Goal: Task Accomplishment & Management: Manage account settings

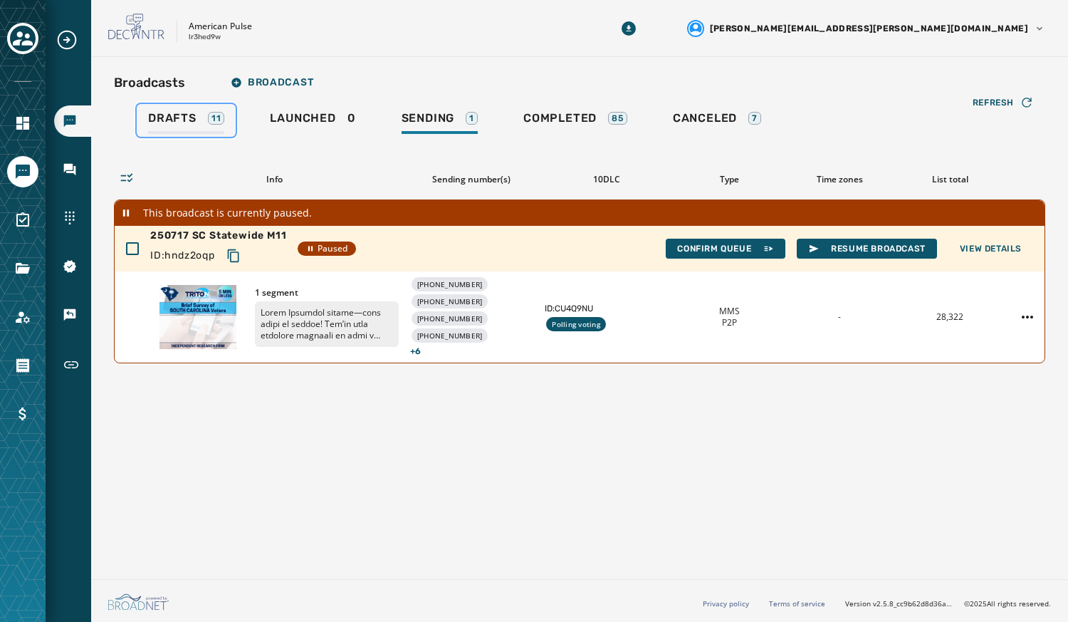
click at [184, 117] on span "Drafts" at bounding box center [172, 118] width 48 height 14
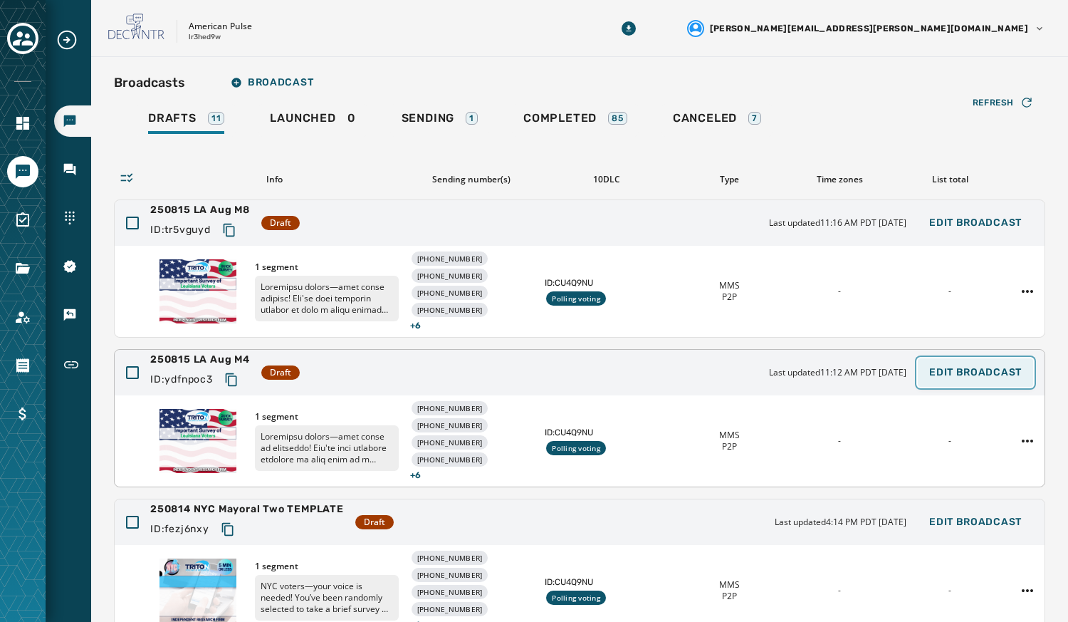
click at [955, 372] on span "Edit Broadcast" at bounding box center [975, 372] width 93 height 11
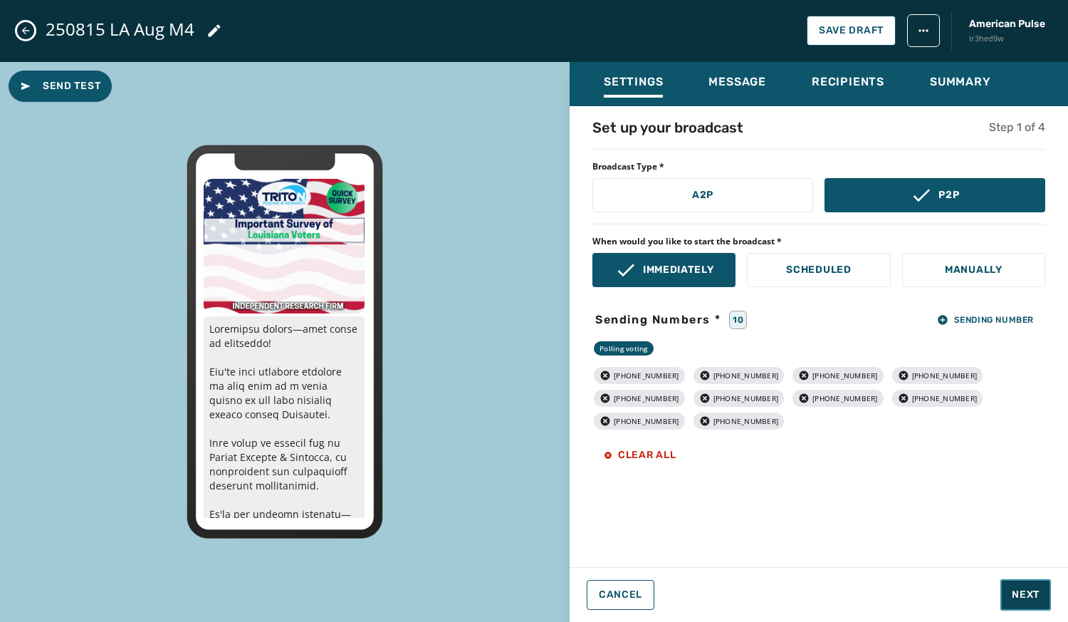
click at [1020, 583] on button "Next" at bounding box center [1025, 594] width 51 height 31
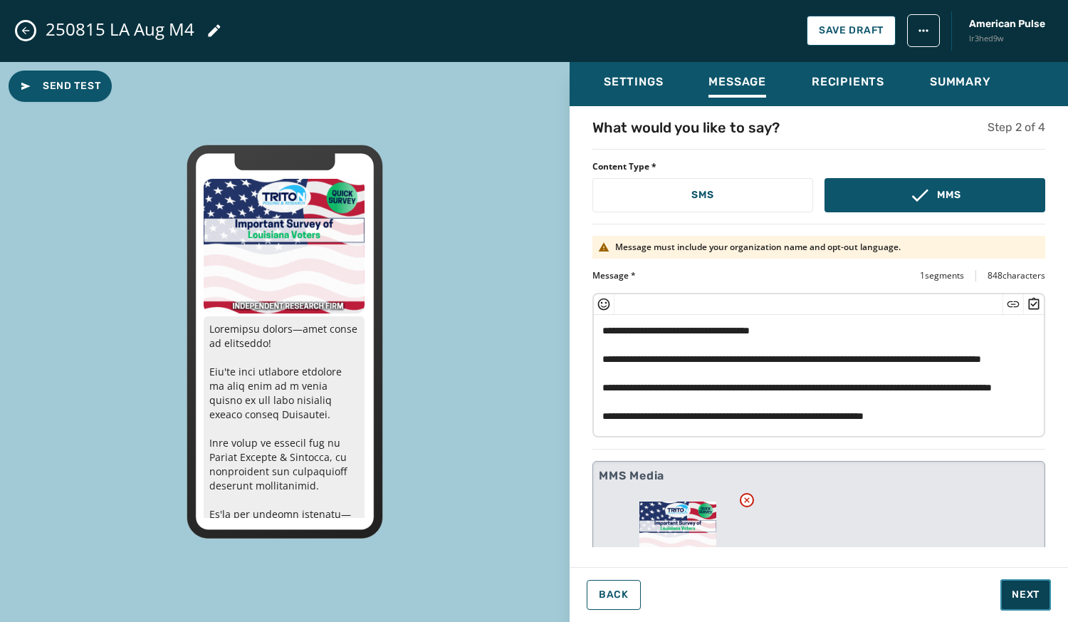
click at [1032, 596] on span "Next" at bounding box center [1026, 594] width 28 height 14
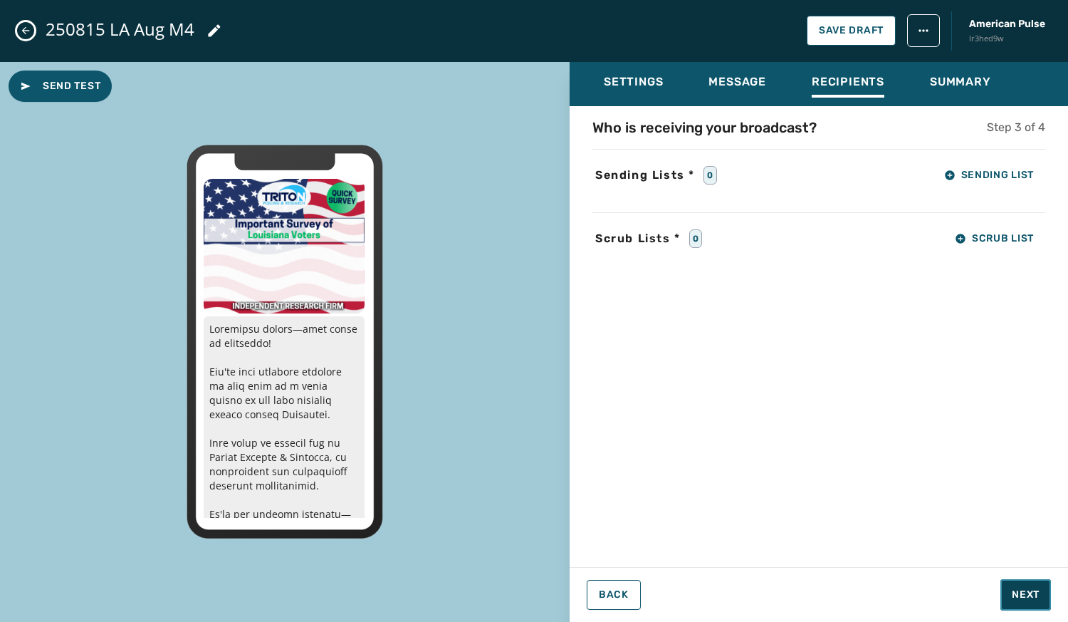
click at [1032, 596] on span "Next" at bounding box center [1026, 594] width 28 height 14
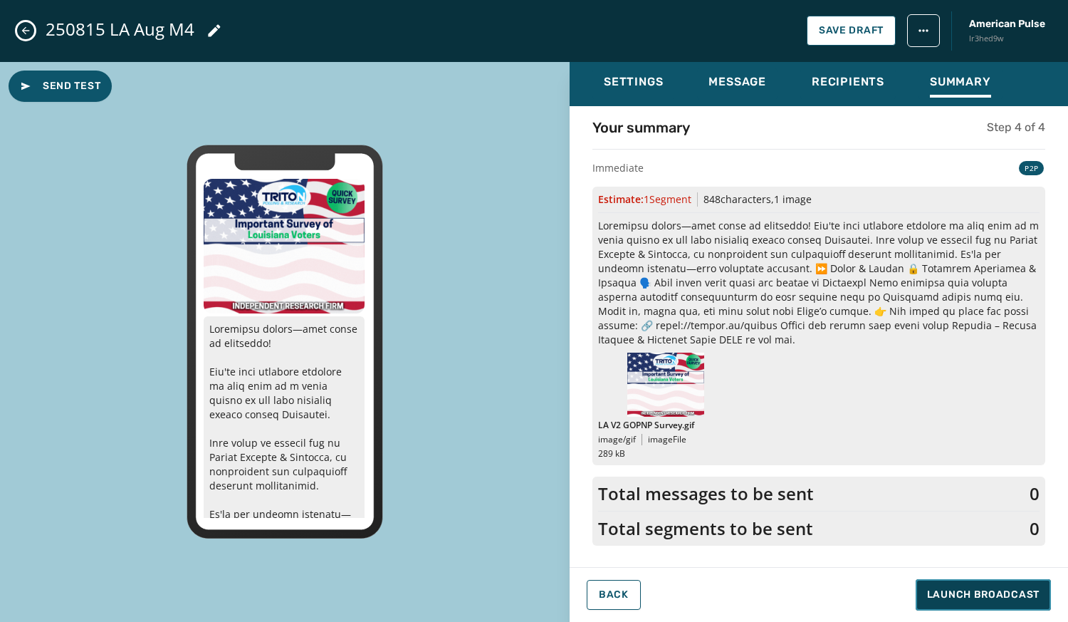
click at [1032, 596] on span "Launch Broadcast" at bounding box center [983, 594] width 113 height 14
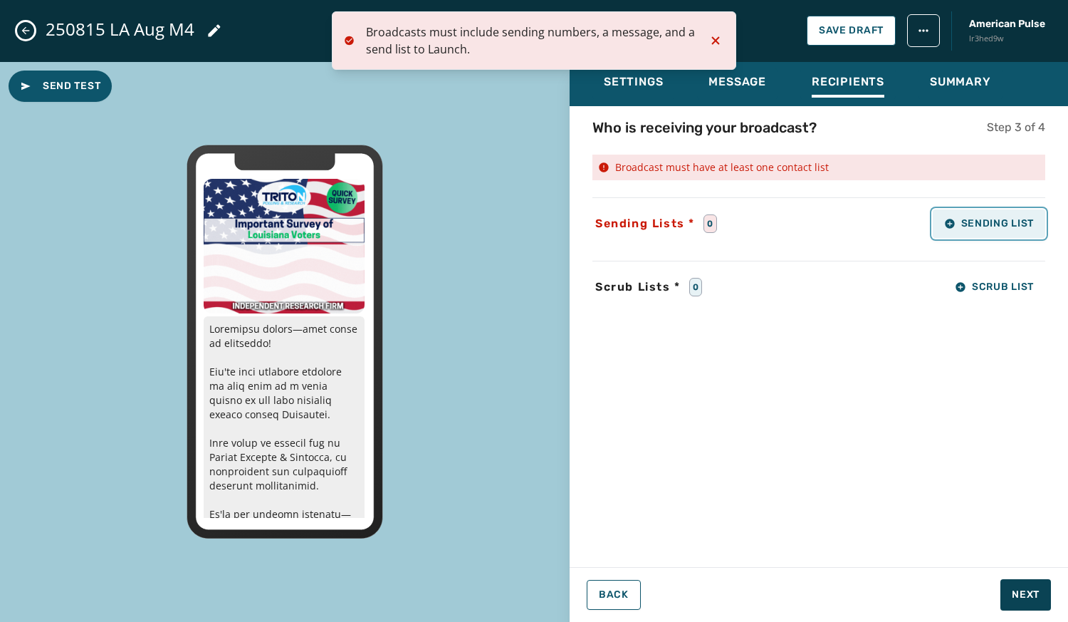
click at [982, 224] on span "Sending List" at bounding box center [989, 223] width 90 height 11
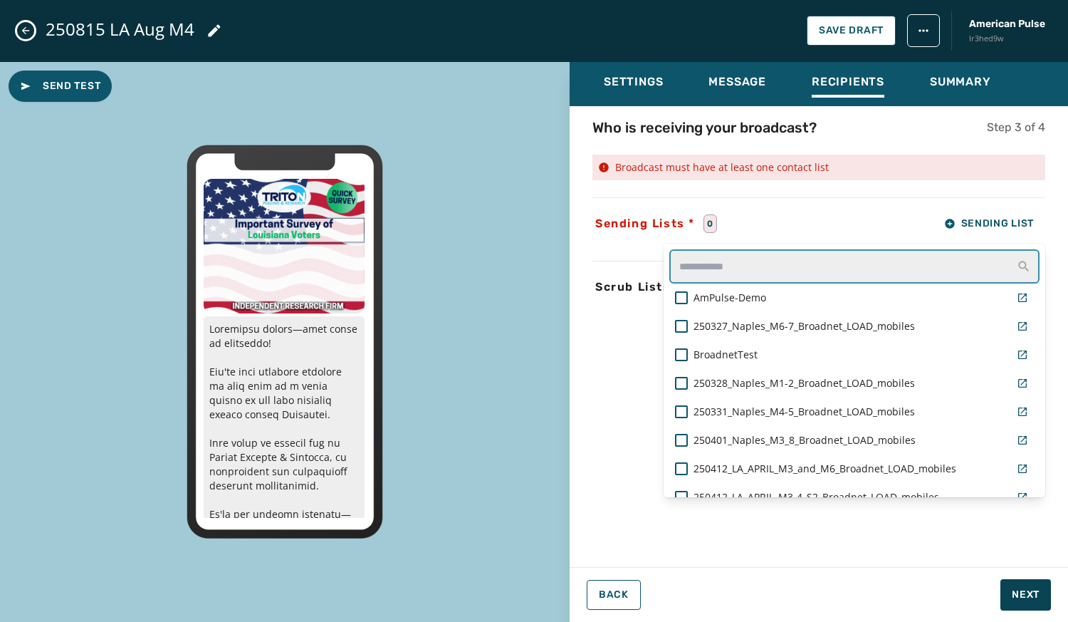
click at [878, 258] on input "text" at bounding box center [854, 266] width 370 height 34
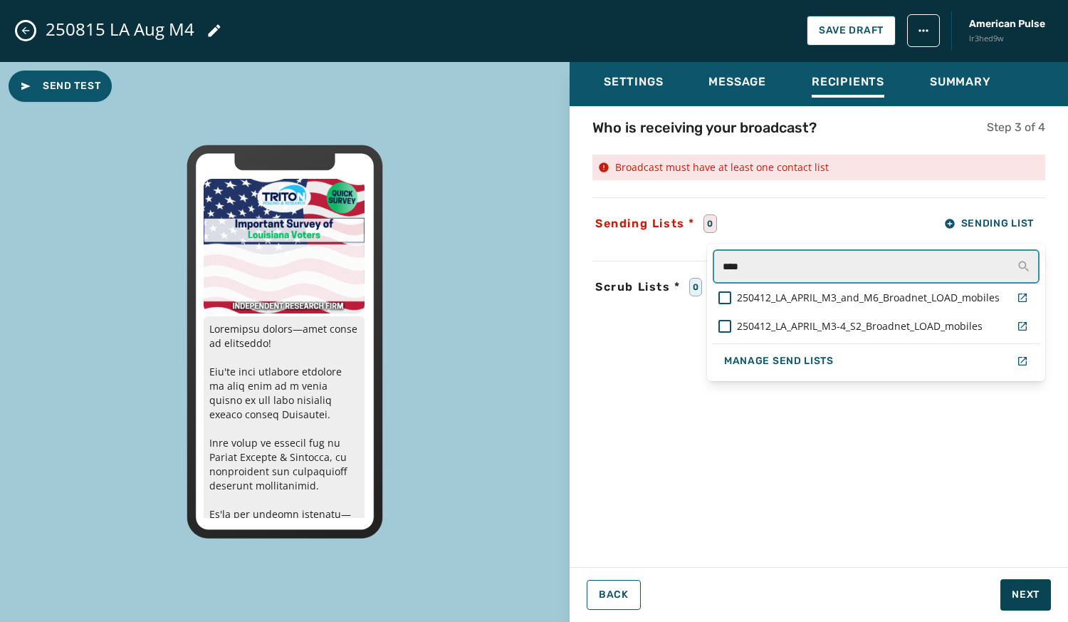
type input "****"
click at [790, 224] on div "Sending Lists * 0 Sending List **** 250412_LA_APRIL_M3_and_M6_Broadnet_LOAD_mob…" at bounding box center [818, 223] width 453 height 28
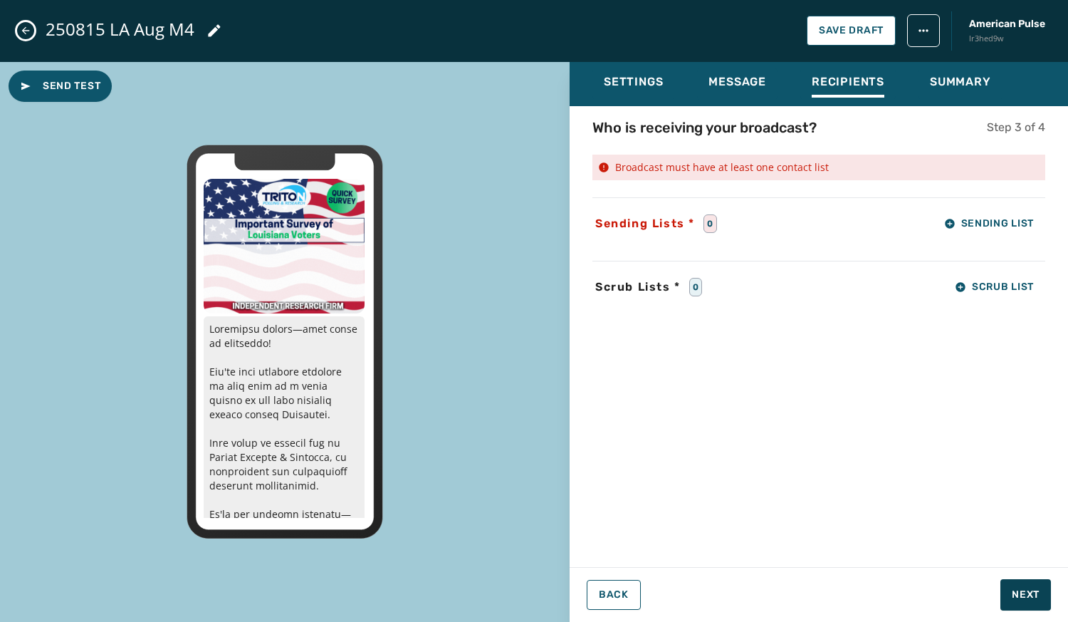
click at [26, 27] on icon "Close admin drawer" at bounding box center [25, 30] width 11 height 11
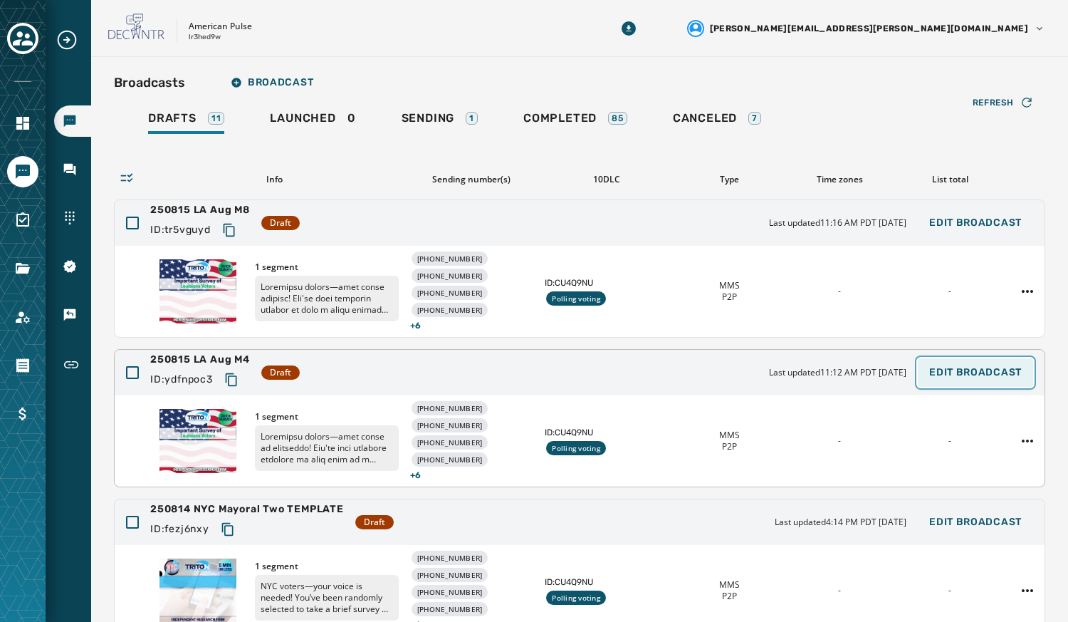
click at [961, 368] on span "Edit Broadcast" at bounding box center [975, 372] width 93 height 11
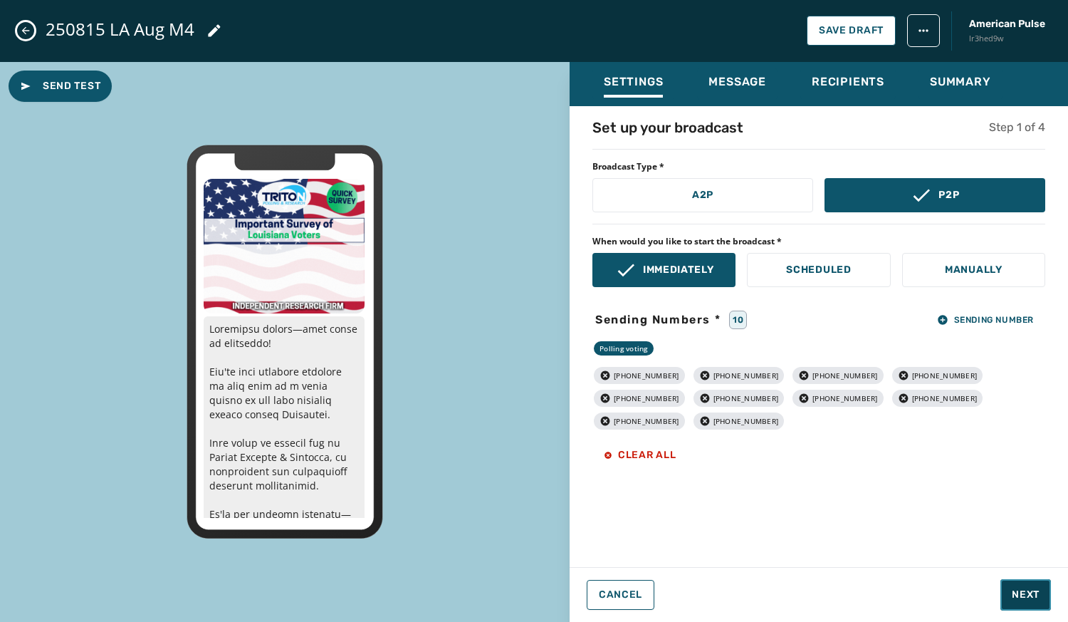
click at [1018, 594] on span "Next" at bounding box center [1026, 594] width 28 height 14
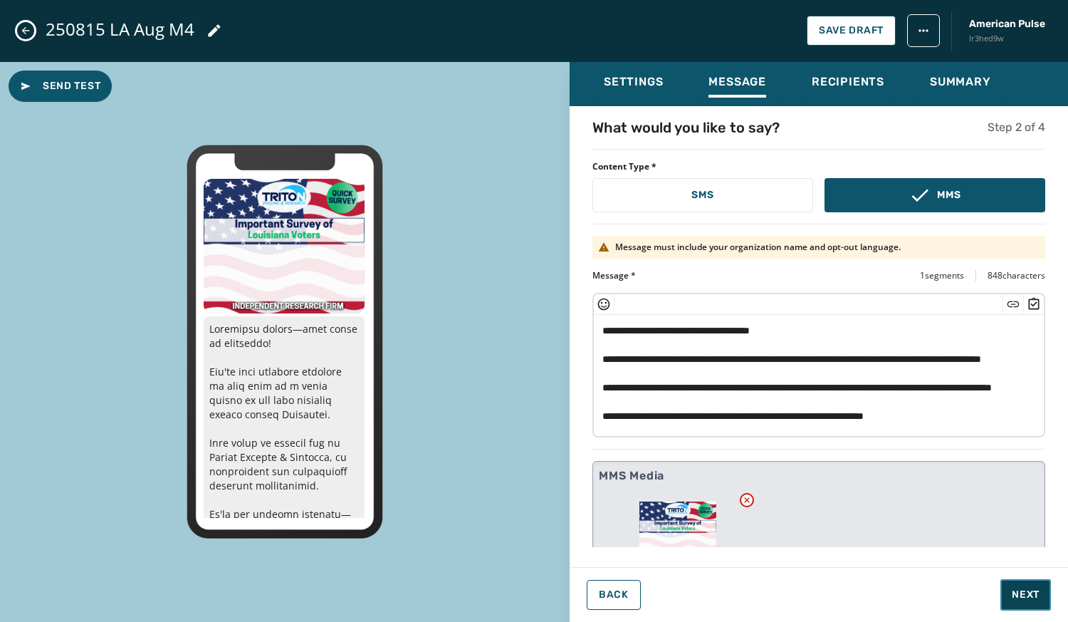
click at [1018, 594] on span "Next" at bounding box center [1026, 594] width 28 height 14
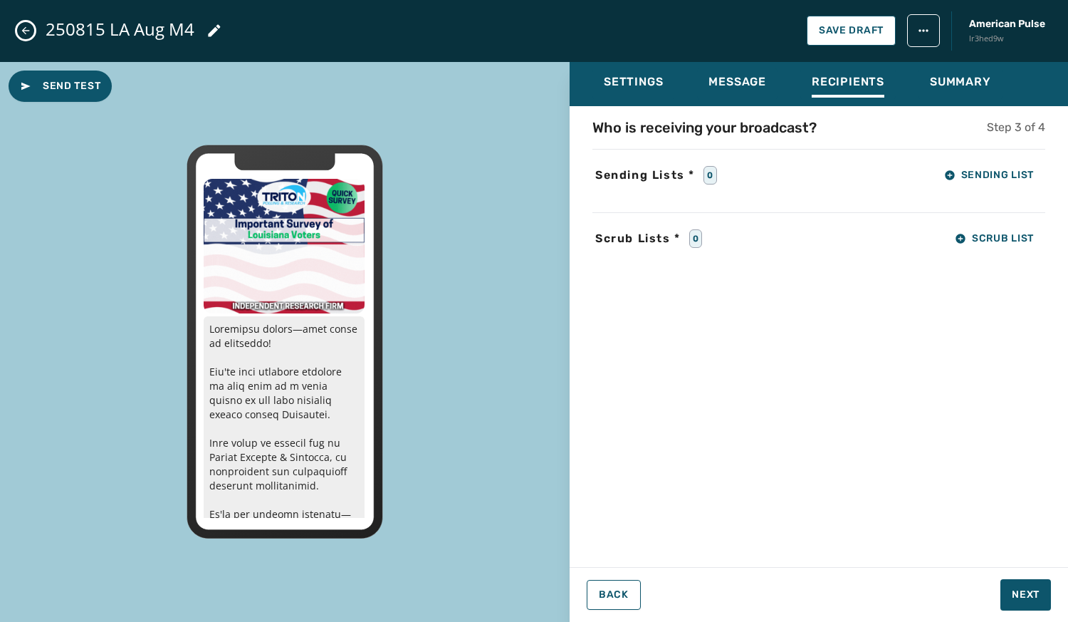
click at [834, 172] on div "Sending Lists * 0 Sending List" at bounding box center [818, 175] width 453 height 28
click at [977, 179] on span "Sending List" at bounding box center [989, 174] width 90 height 11
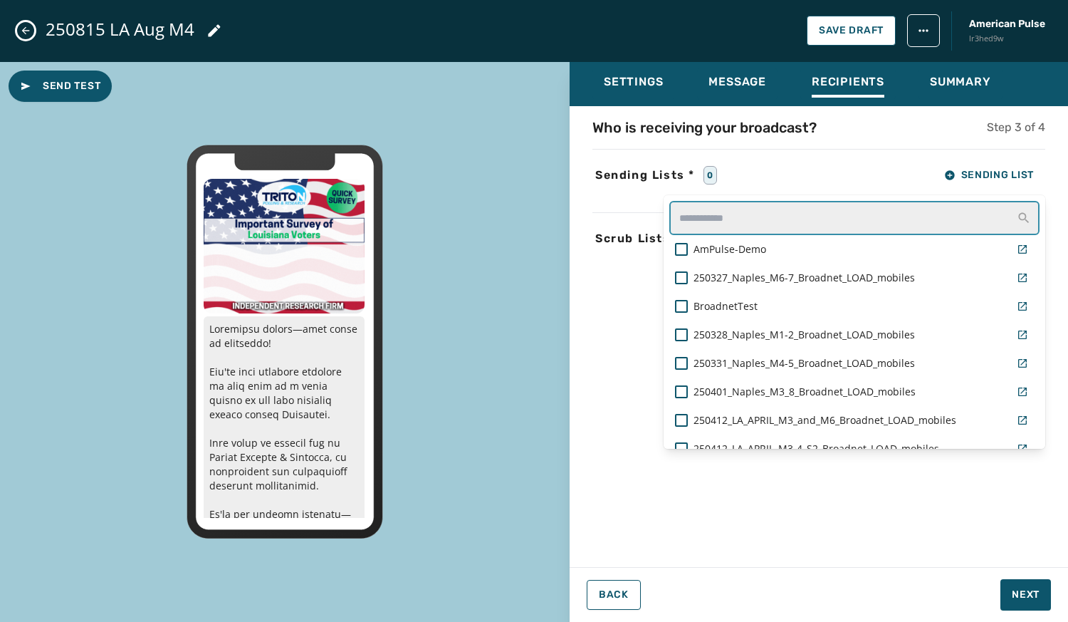
click at [812, 218] on input "text" at bounding box center [854, 218] width 370 height 34
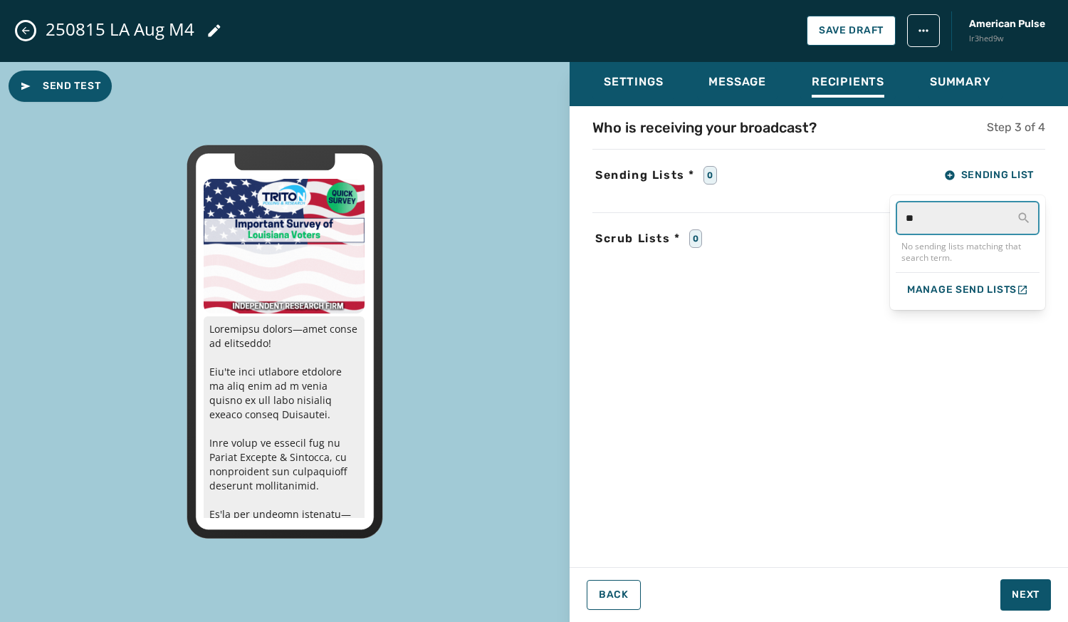
type input "*"
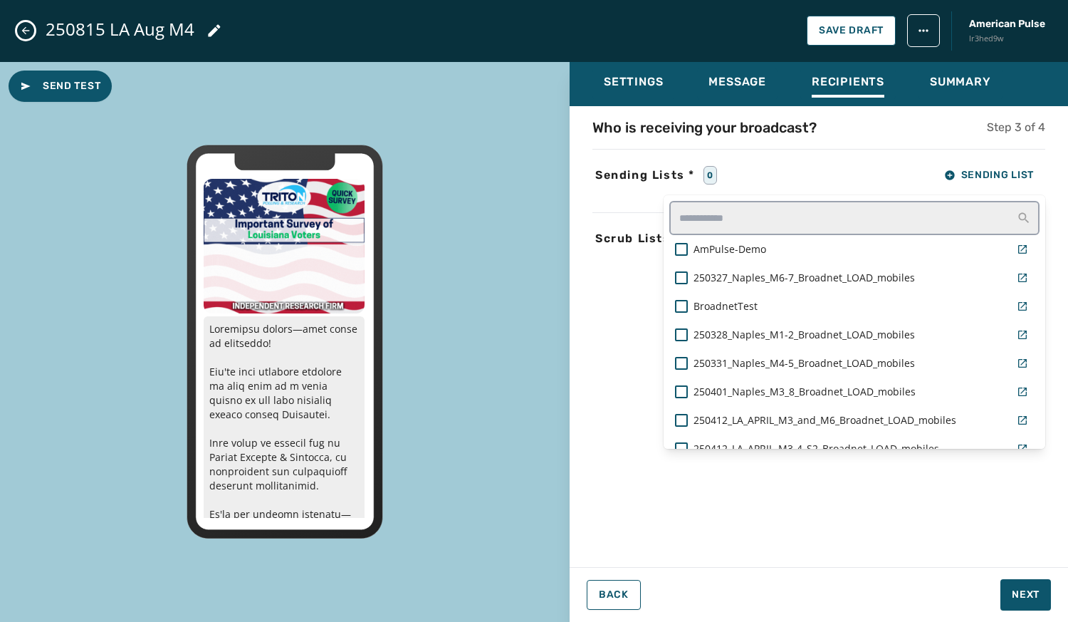
click at [28, 28] on div "250815 LA Aug M4 Save Draft American Pulse lr3hed9w Send Test Settings Message …" at bounding box center [534, 311] width 1068 height 622
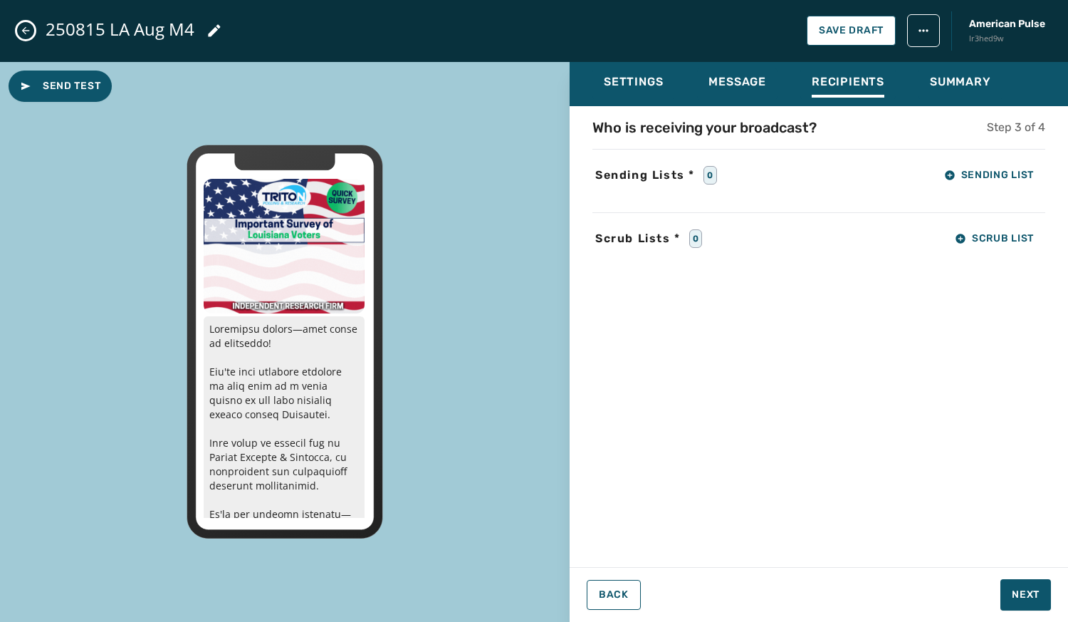
click at [21, 21] on div "250815 LA Aug M4 Save Draft American Pulse lr3hed9w" at bounding box center [534, 31] width 1068 height 62
click at [25, 31] on icon "Close admin drawer" at bounding box center [26, 31] width 8 height 8
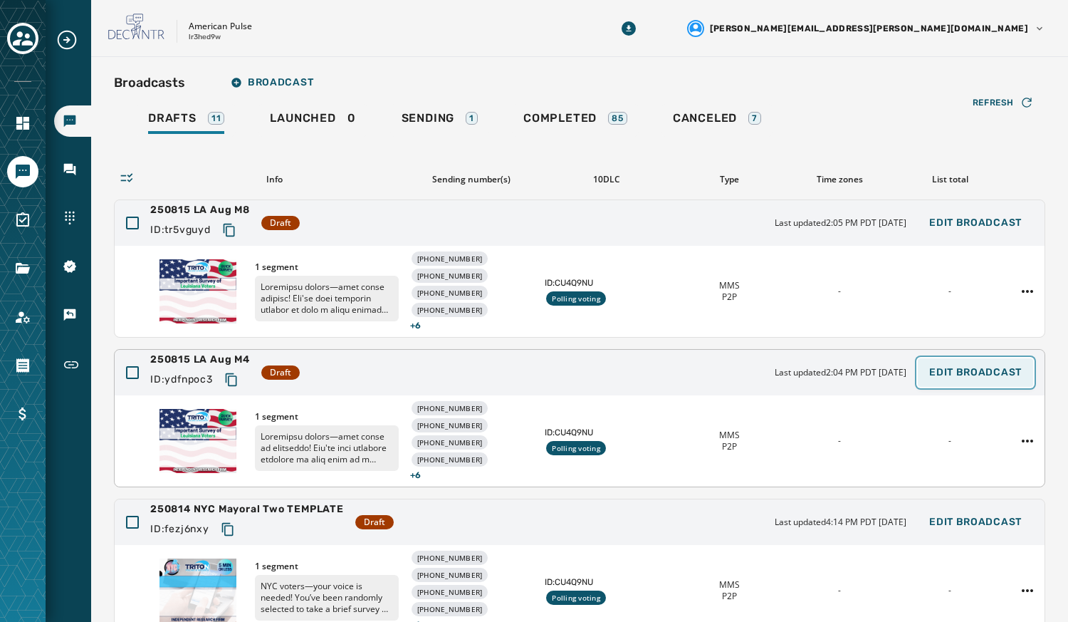
click at [971, 369] on span "Edit Broadcast" at bounding box center [975, 372] width 93 height 11
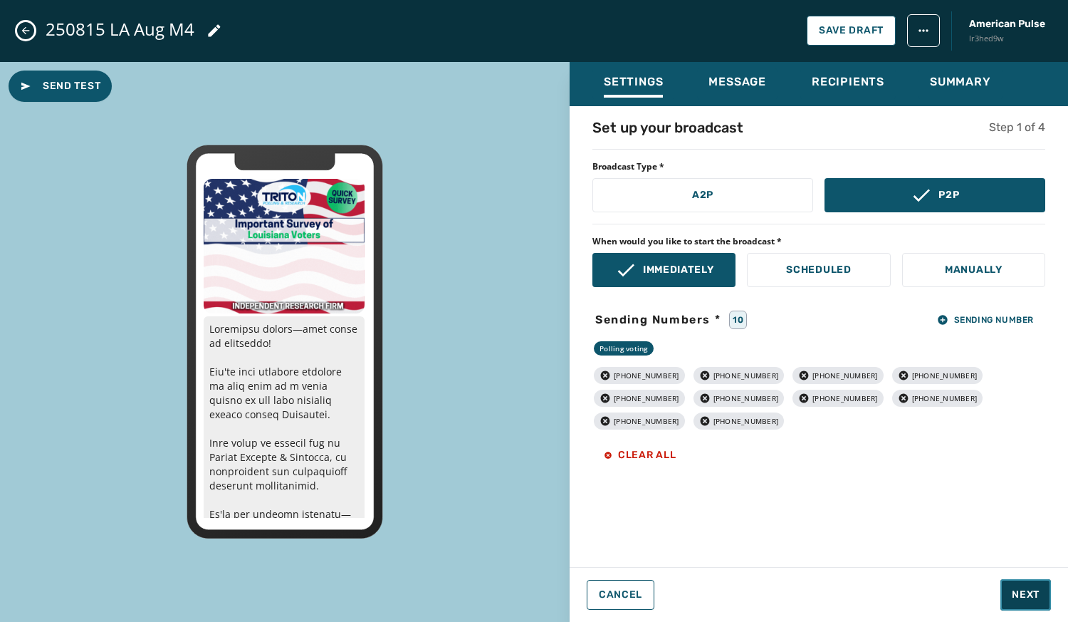
click at [1027, 590] on span "Next" at bounding box center [1026, 594] width 28 height 14
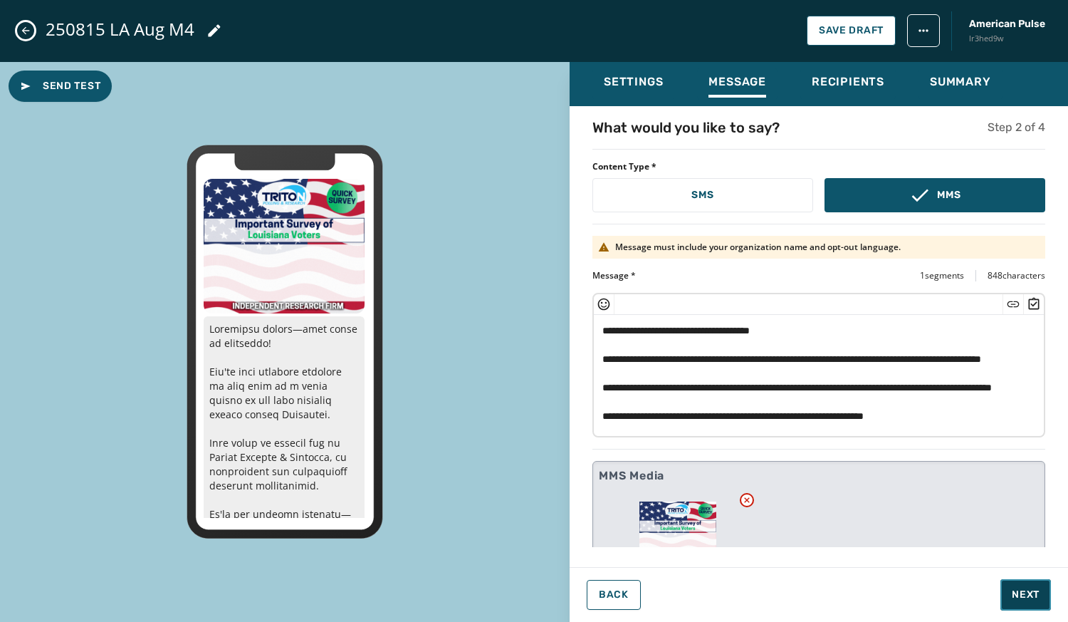
click at [1027, 590] on span "Next" at bounding box center [1026, 594] width 28 height 14
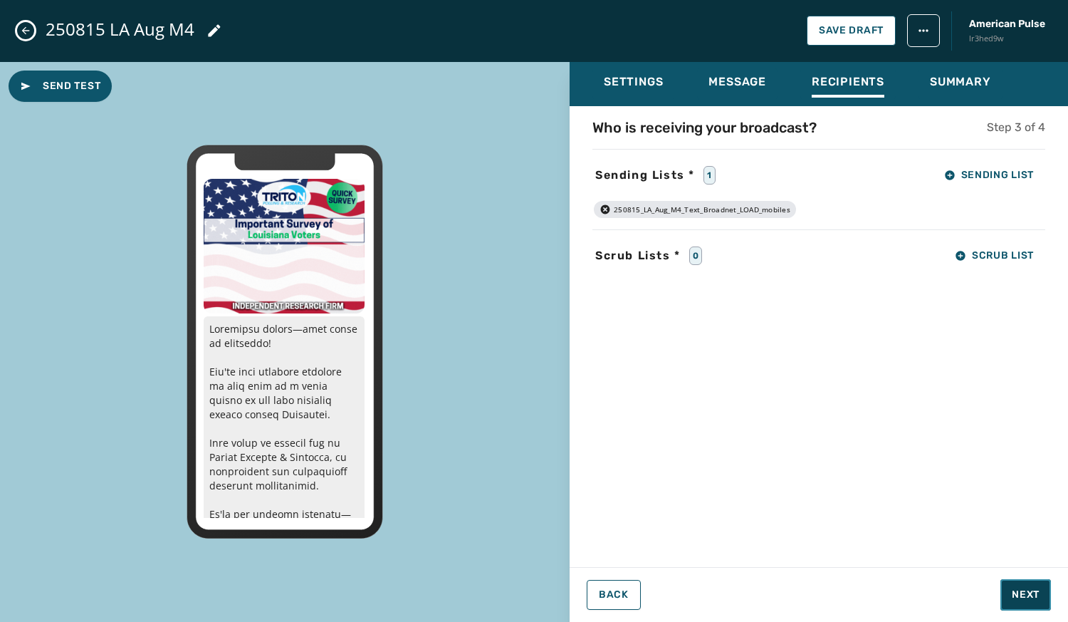
click at [1027, 590] on span "Next" at bounding box center [1026, 594] width 28 height 14
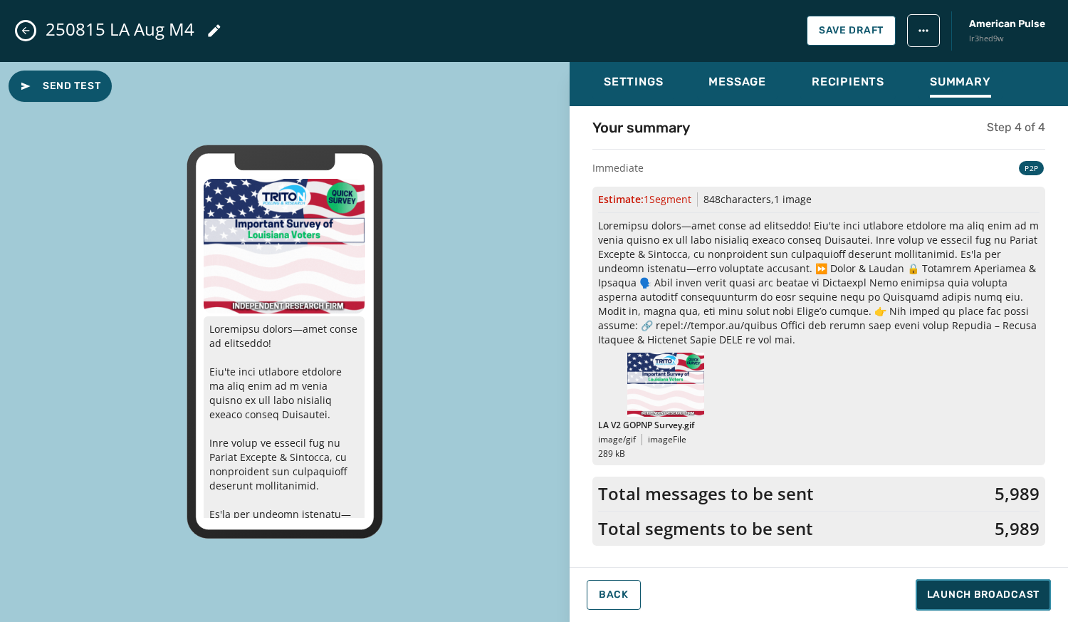
click at [1027, 590] on span "Launch Broadcast" at bounding box center [983, 594] width 113 height 14
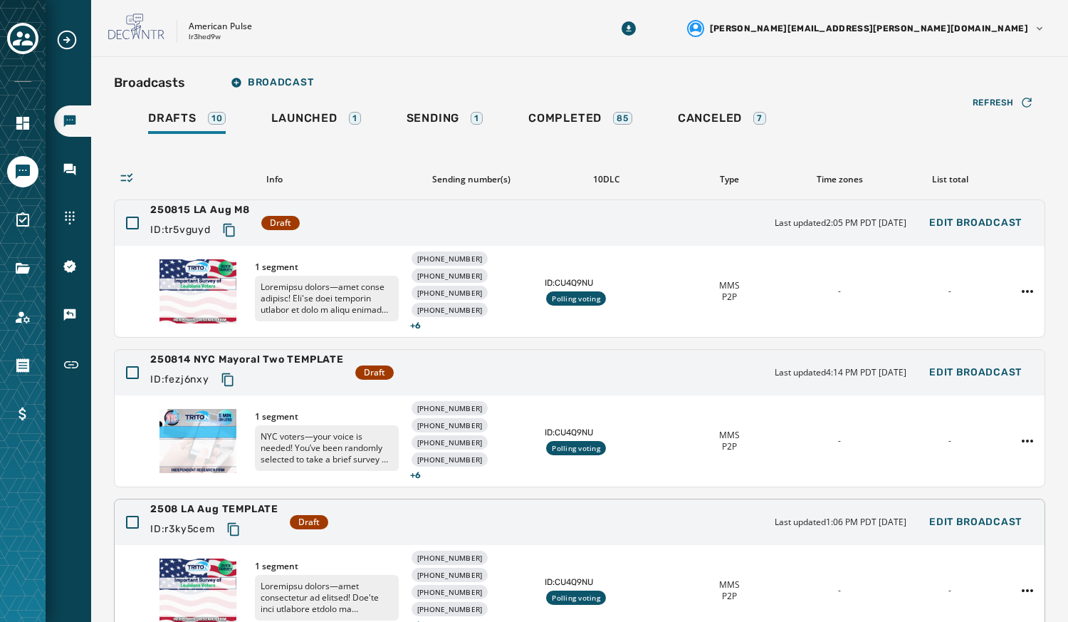
click at [694, 517] on div "2508 LA Aug TEMPLATE ID: r3ky5cem Draft Last updated 1:06 PM PDT August 14, 202…" at bounding box center [580, 522] width 930 height 46
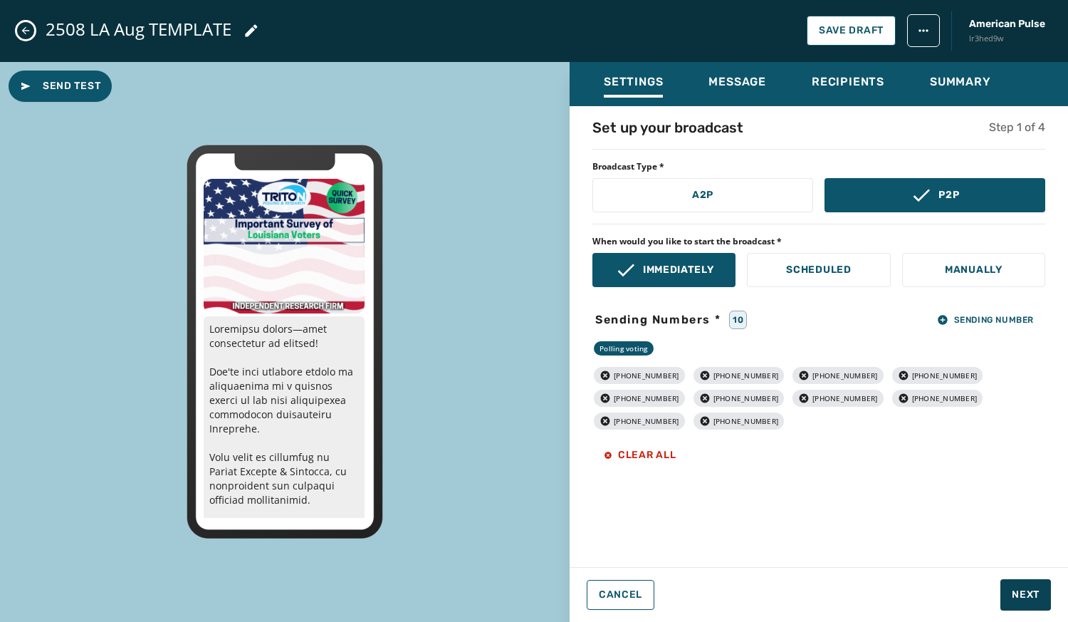
click at [31, 28] on icon "Close admin drawer" at bounding box center [25, 30] width 11 height 11
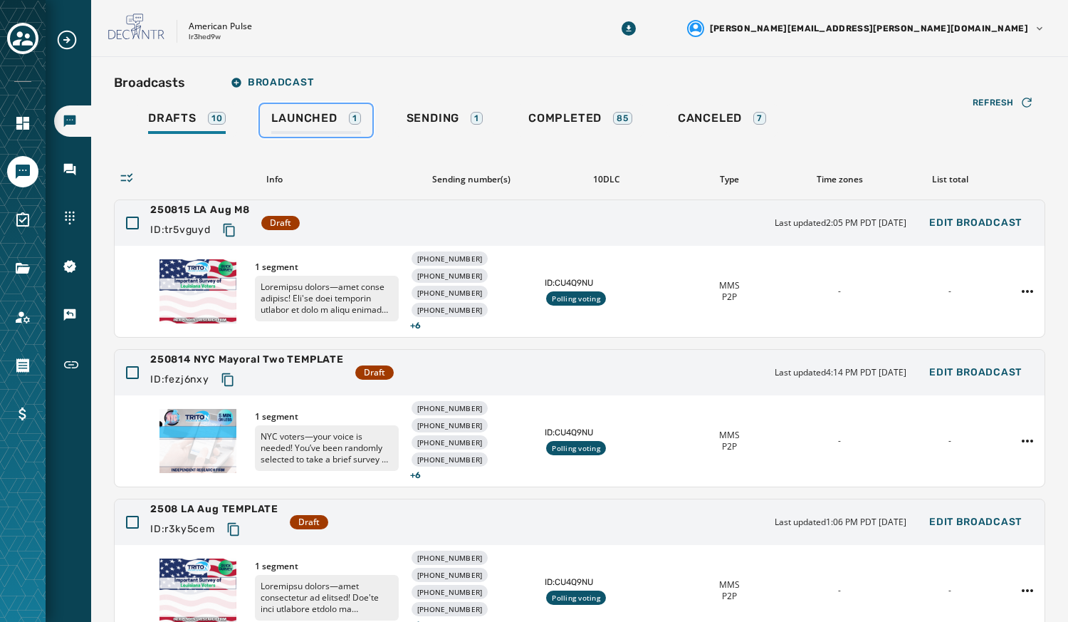
click at [301, 124] on span "Launched" at bounding box center [304, 118] width 66 height 14
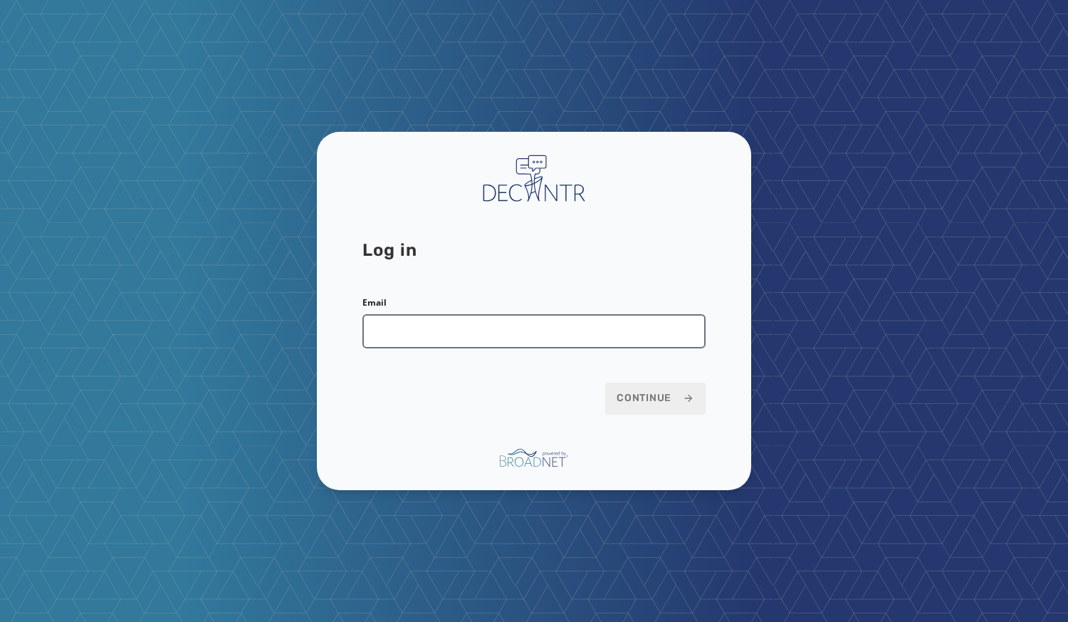
click at [411, 340] on input "Email" at bounding box center [533, 331] width 343 height 34
type input "**********"
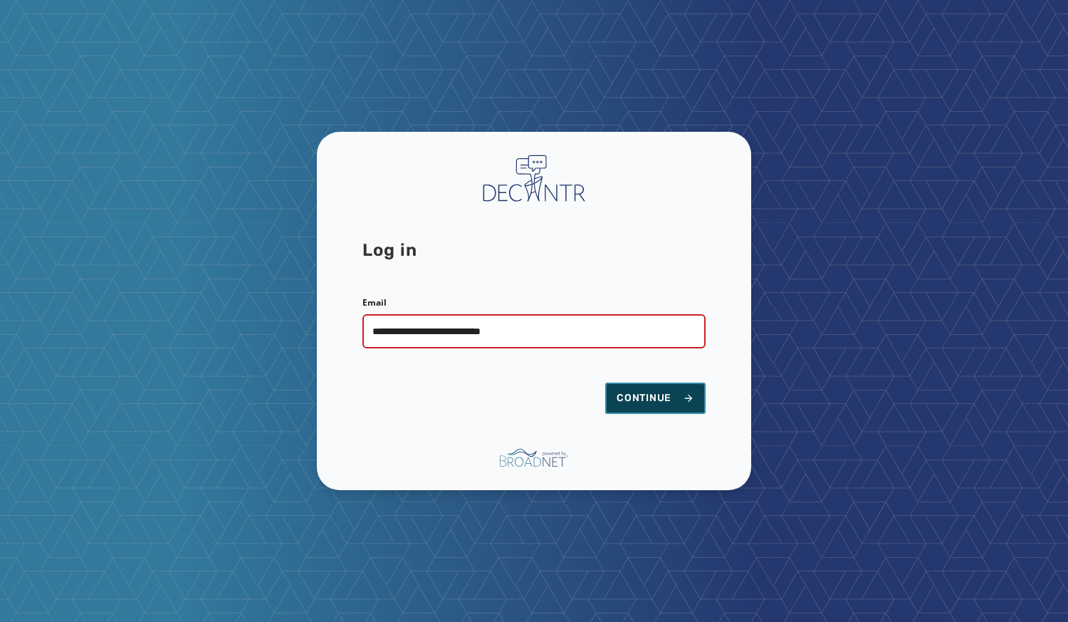
click at [659, 401] on span "Continue" at bounding box center [656, 398] width 78 height 14
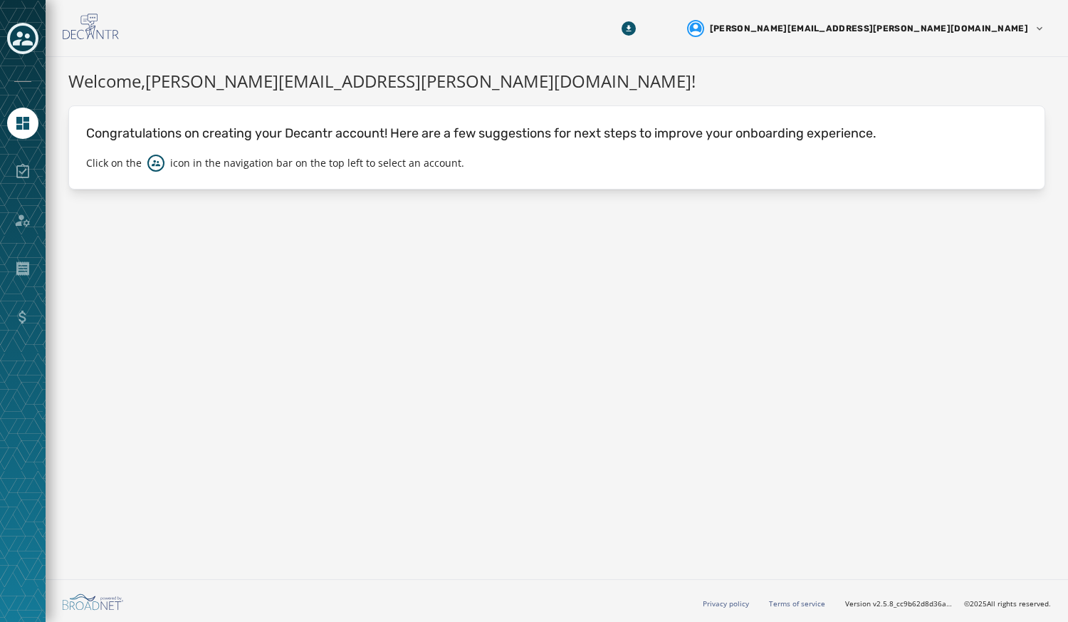
click at [23, 34] on icon "Toggle account select drawer" at bounding box center [23, 38] width 20 height 20
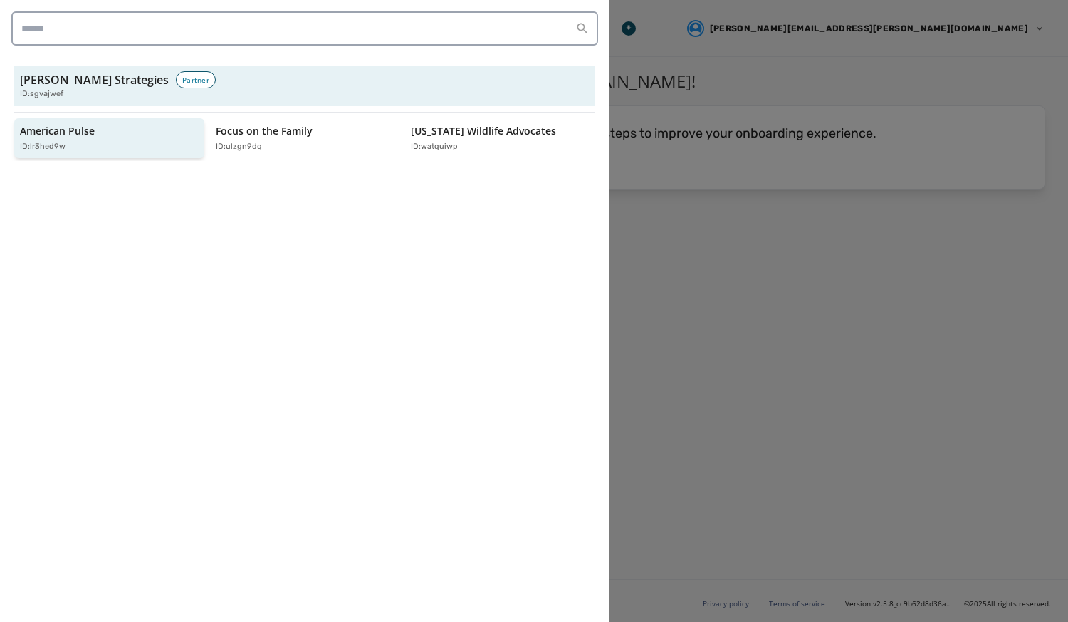
click at [54, 148] on p "ID: lr3hed9w" at bounding box center [43, 147] width 46 height 12
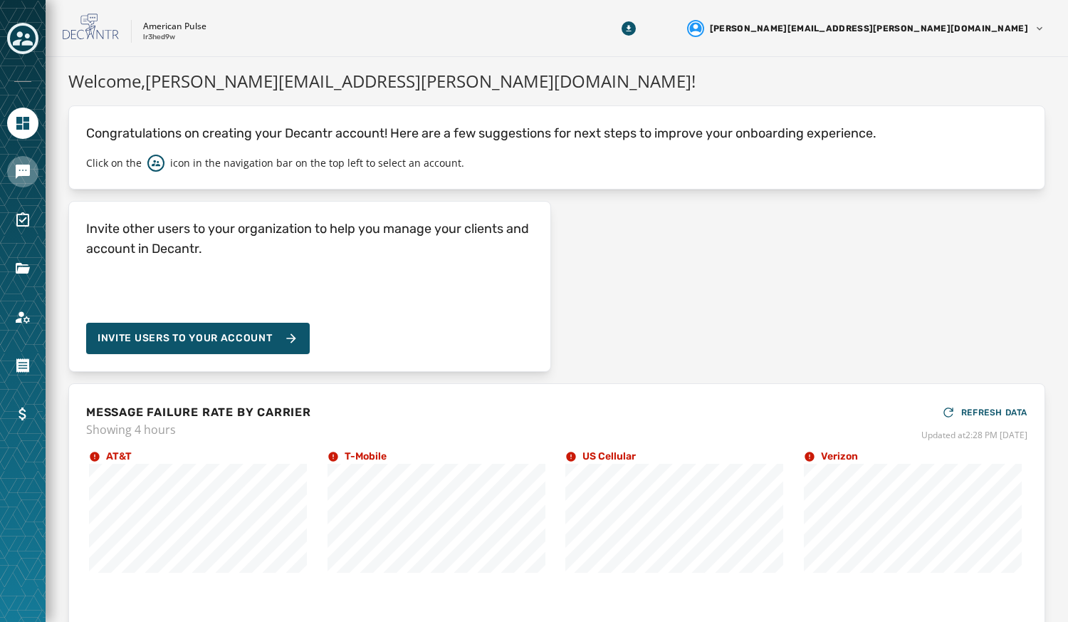
click at [29, 184] on link "Navigate to Messaging" at bounding box center [22, 171] width 31 height 31
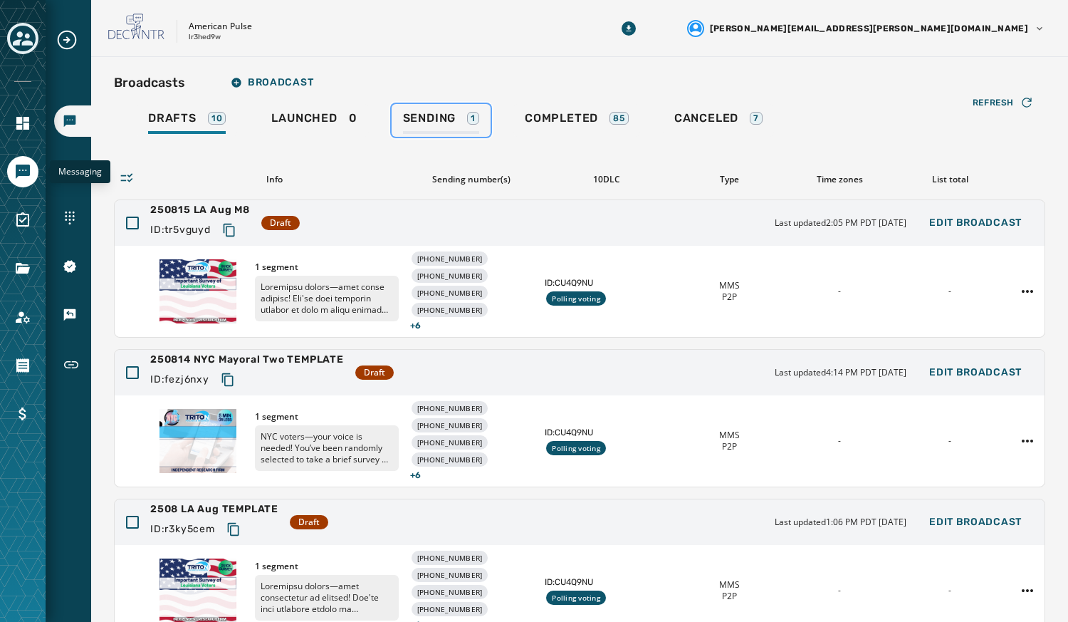
click at [429, 130] on div "Sending 1" at bounding box center [441, 122] width 76 height 23
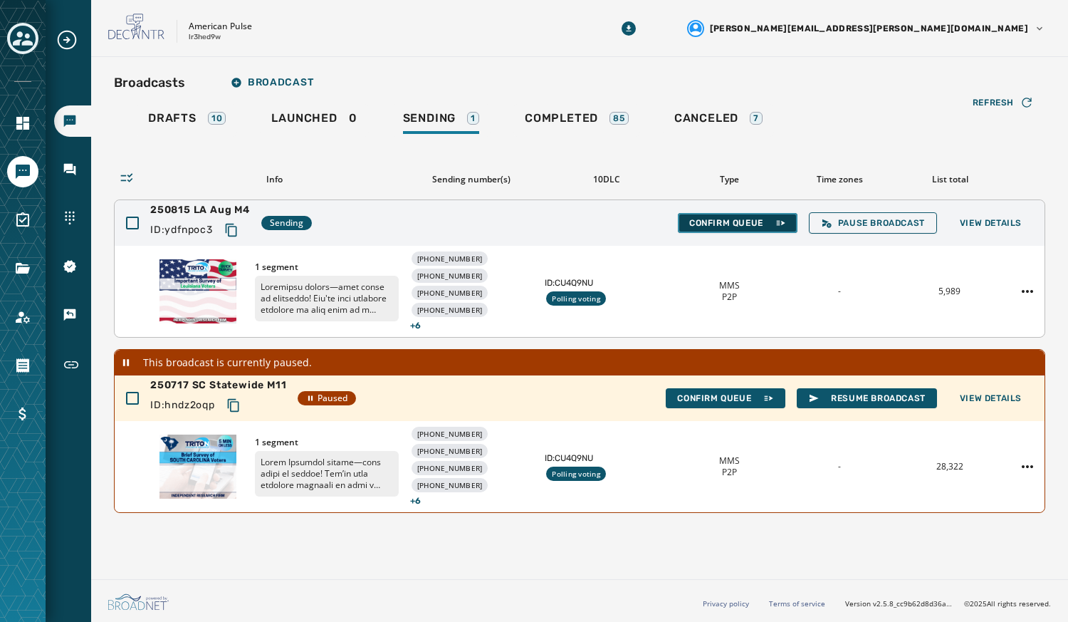
click at [724, 229] on button "Confirm Queue" at bounding box center [738, 223] width 120 height 20
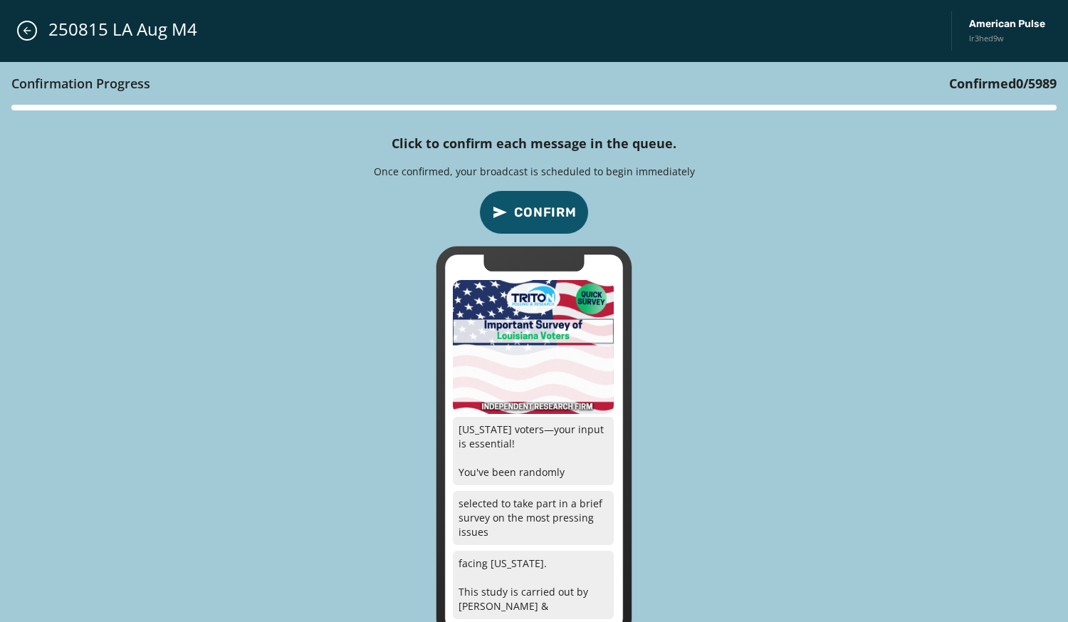
click at [535, 219] on span "Confirm" at bounding box center [545, 212] width 63 height 20
click at [543, 216] on span "Confirm" at bounding box center [545, 212] width 63 height 20
click at [543, 211] on span "Confirm" at bounding box center [545, 212] width 63 height 20
click at [541, 209] on span "Confirm" at bounding box center [545, 212] width 63 height 20
click at [535, 213] on span "Confirm" at bounding box center [545, 212] width 63 height 20
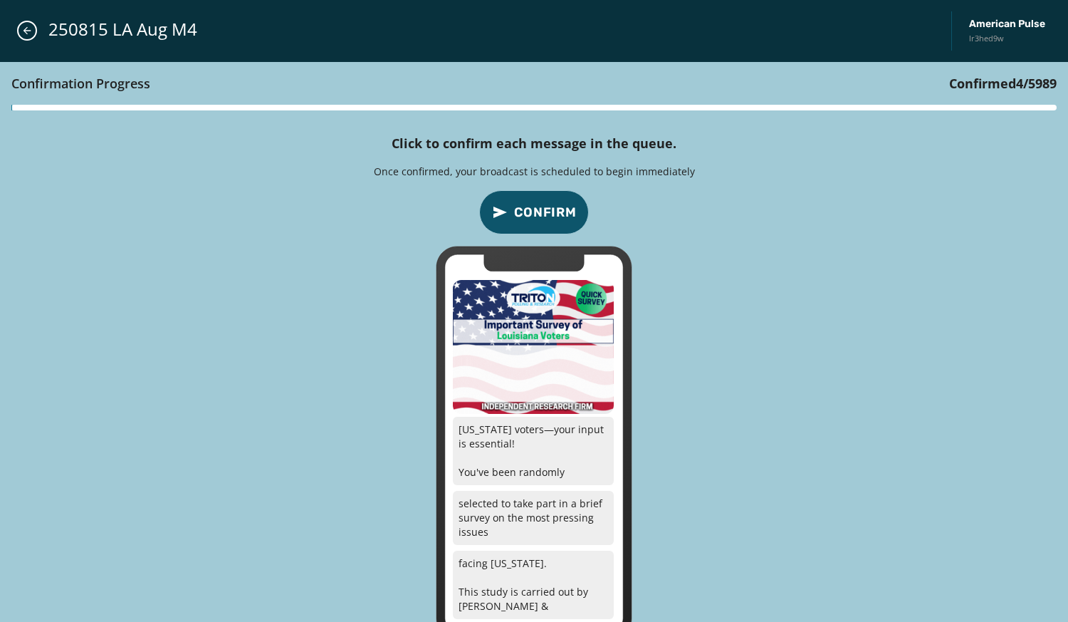
click at [529, 211] on span "Confirm" at bounding box center [545, 212] width 63 height 20
click at [530, 211] on span "Confirm" at bounding box center [545, 212] width 63 height 20
click at [532, 209] on span "Confirm" at bounding box center [545, 212] width 63 height 20
click at [525, 203] on span "Confirm" at bounding box center [545, 212] width 63 height 20
click at [527, 200] on button "Confirm" at bounding box center [534, 212] width 110 height 44
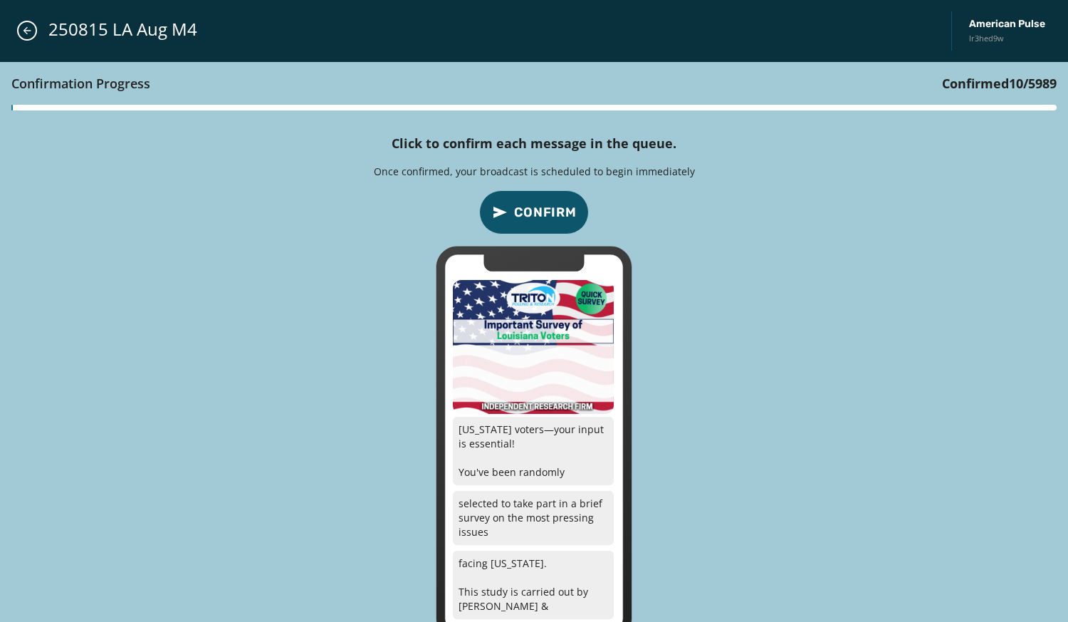
click at [538, 222] on button "Confirm" at bounding box center [534, 212] width 110 height 44
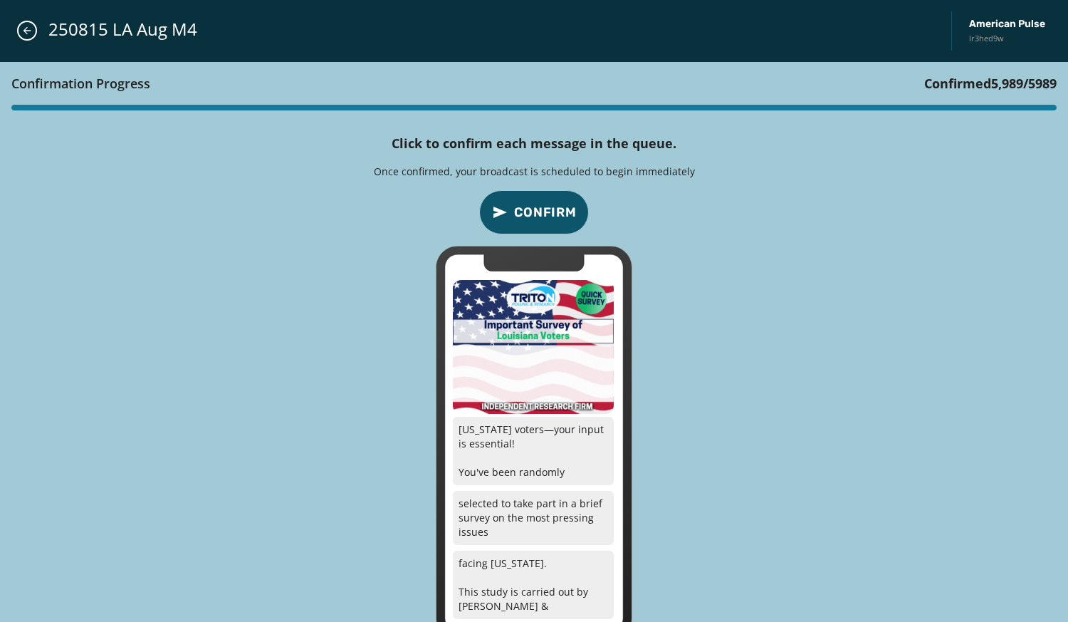
click at [525, 208] on span "Confirm" at bounding box center [545, 212] width 63 height 20
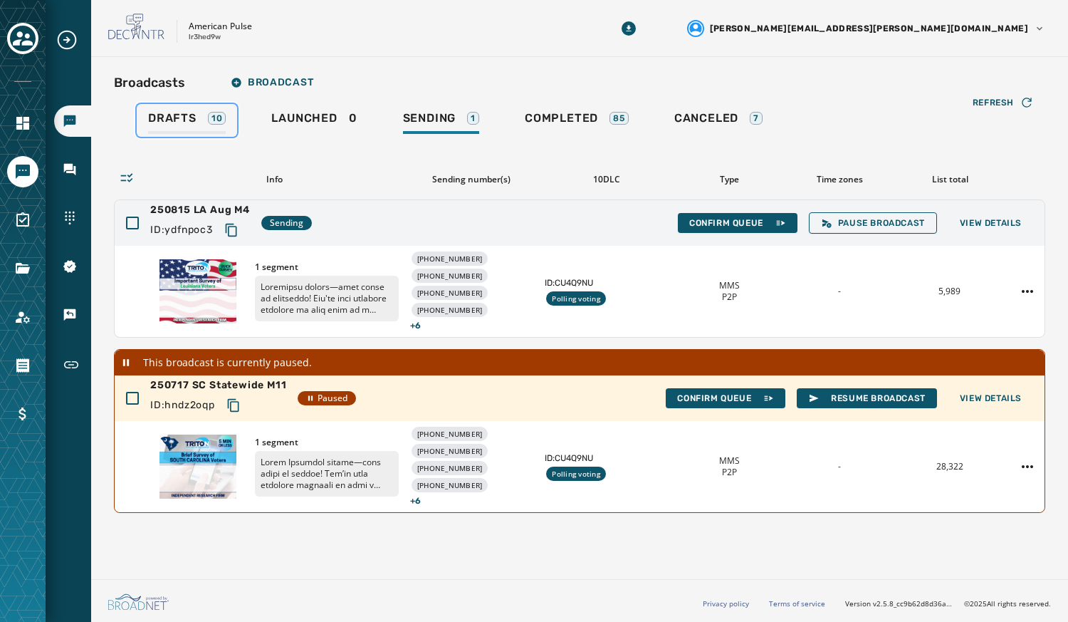
click at [171, 125] on div "Drafts 10" at bounding box center [187, 122] width 78 height 23
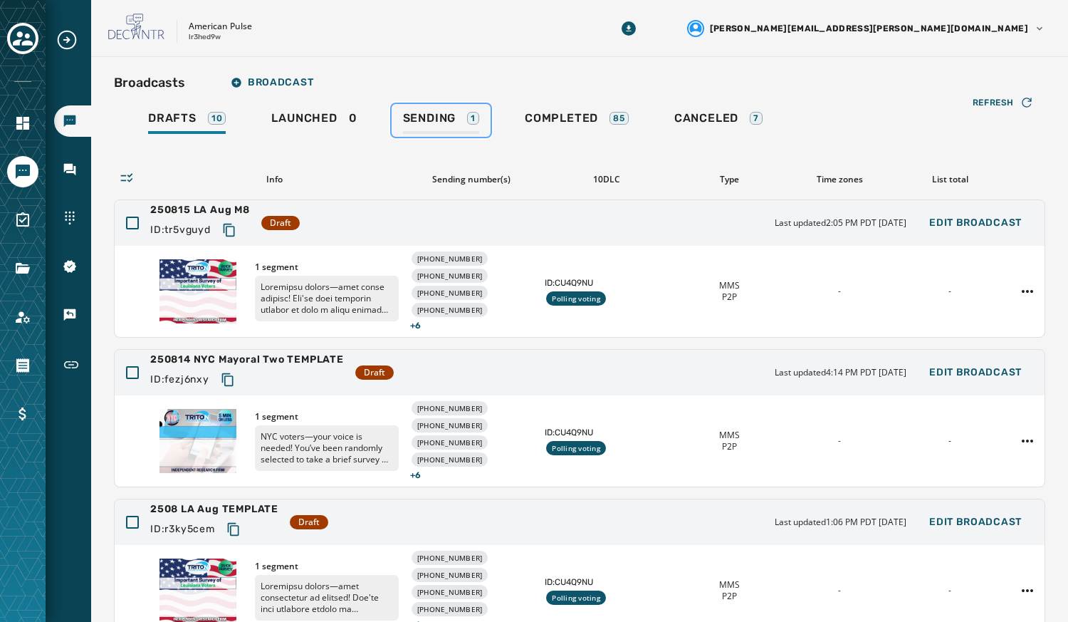
click at [428, 127] on div "Sending 1" at bounding box center [441, 122] width 76 height 23
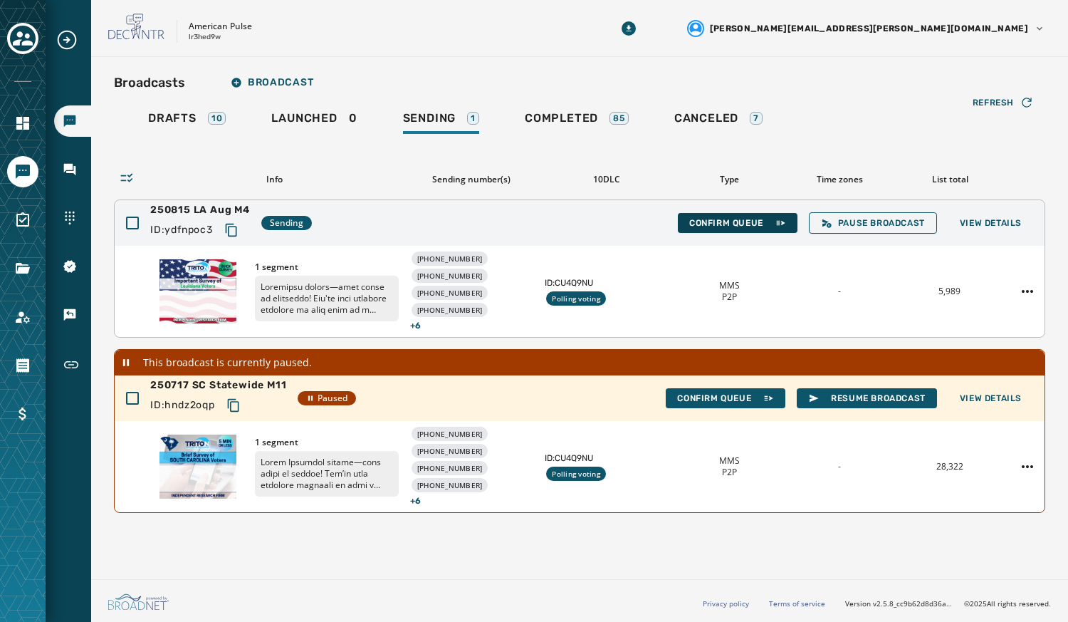
click at [694, 220] on span "Confirm Queue" at bounding box center [737, 222] width 97 height 11
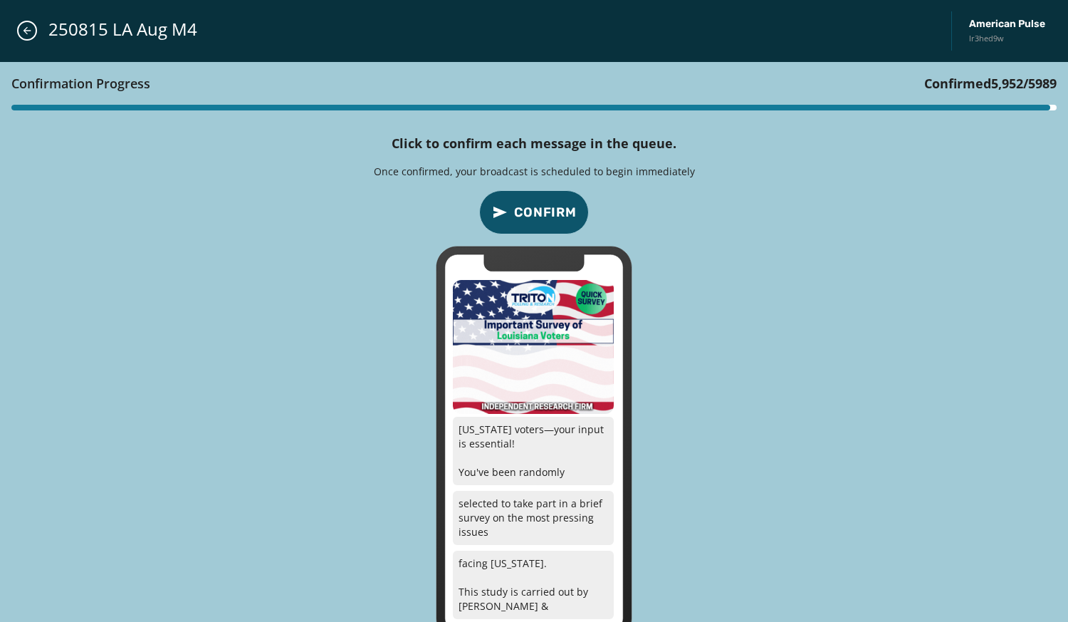
click at [563, 209] on span "Confirm" at bounding box center [545, 212] width 63 height 20
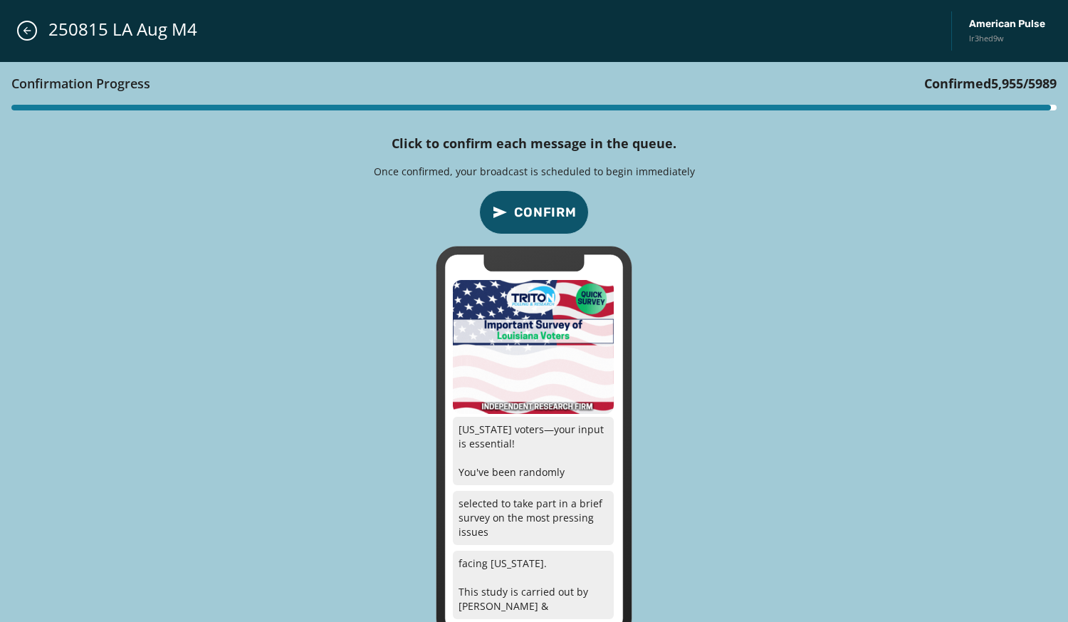
click at [563, 209] on span "Confirm" at bounding box center [545, 212] width 63 height 20
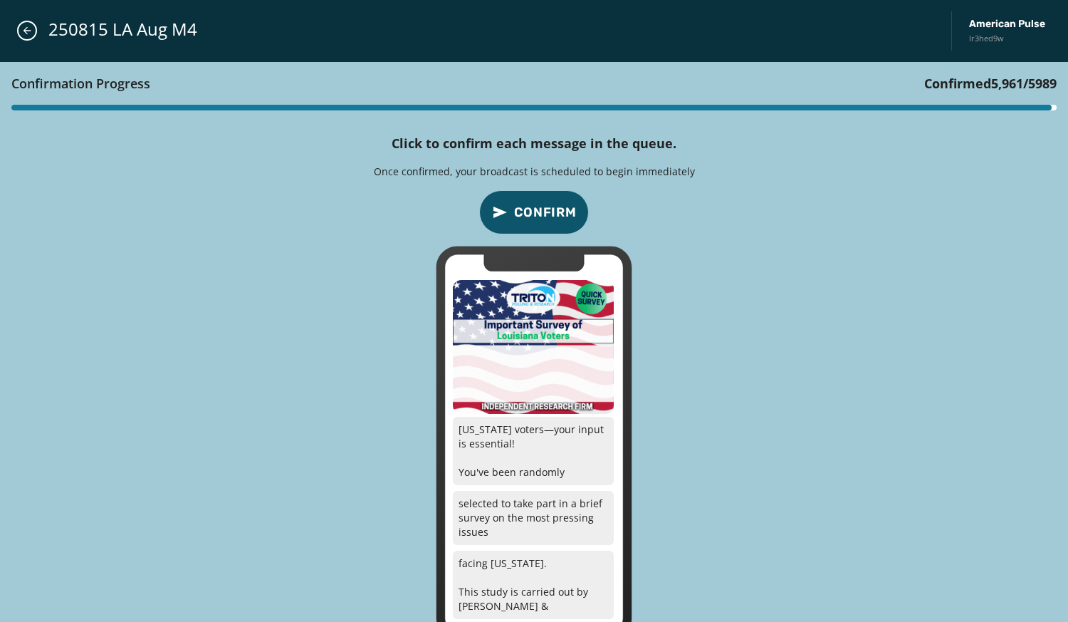
click at [563, 209] on span "Confirm" at bounding box center [545, 212] width 63 height 20
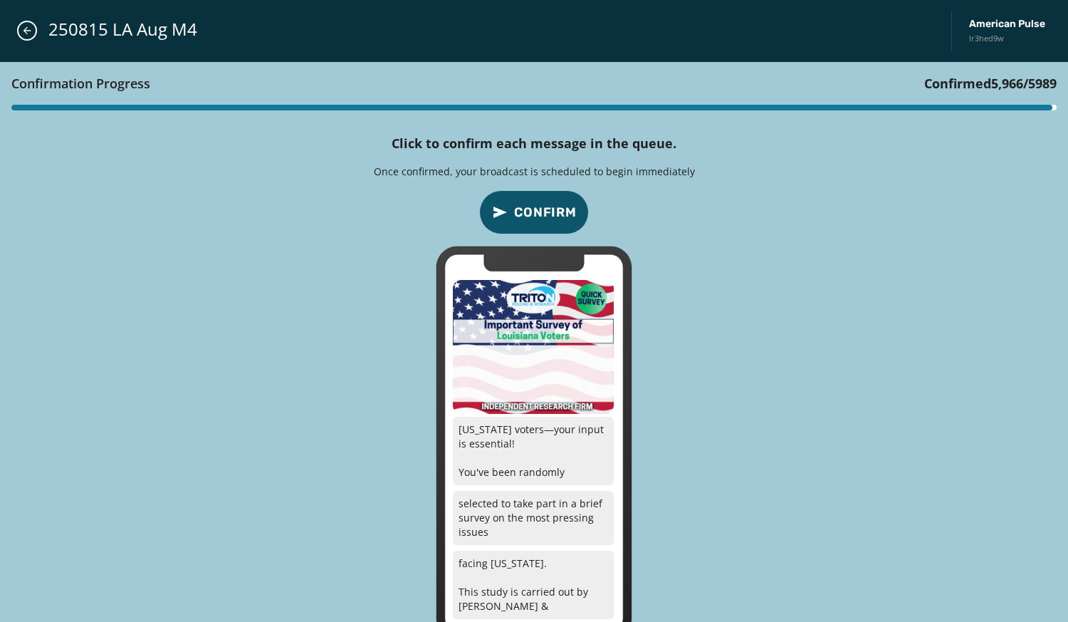
click at [563, 209] on span "Confirm" at bounding box center [545, 212] width 63 height 20
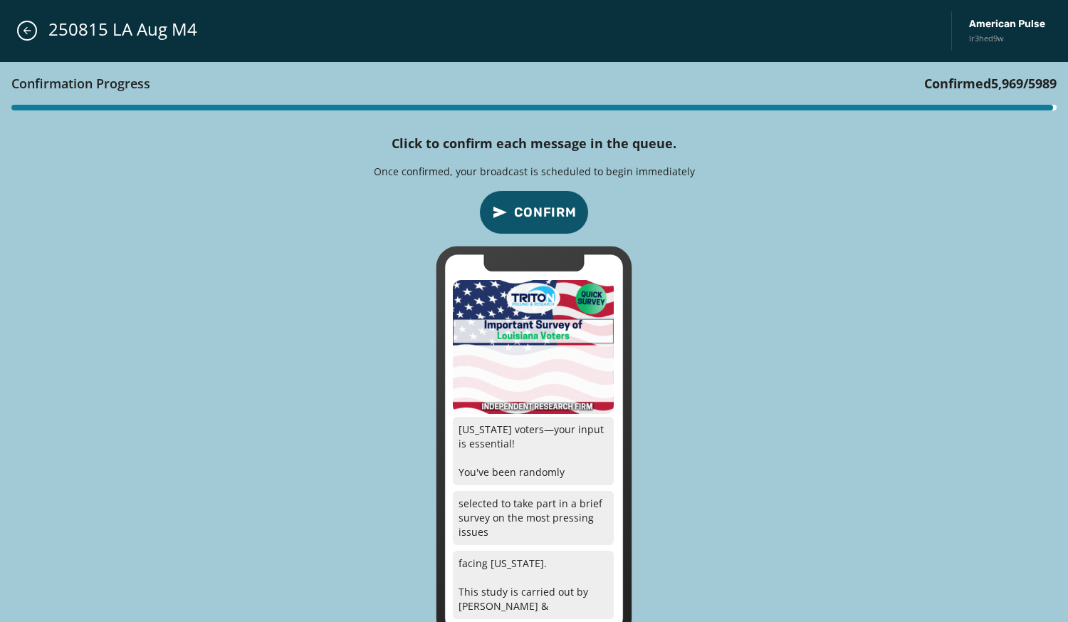
click at [563, 209] on span "Confirm" at bounding box center [545, 212] width 63 height 20
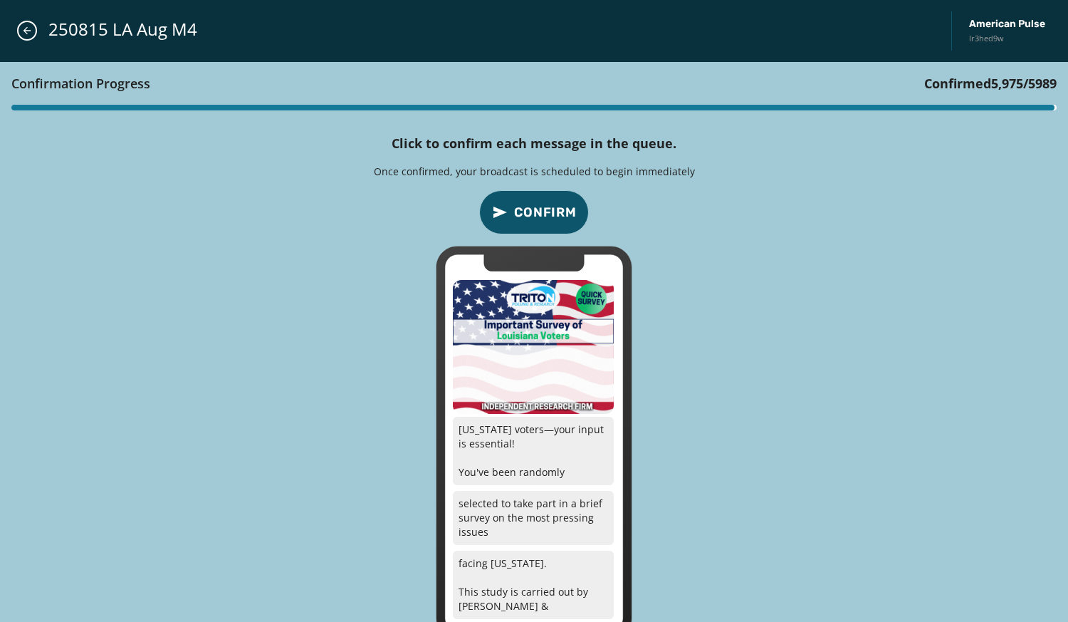
click at [563, 209] on span "Confirm" at bounding box center [545, 212] width 63 height 20
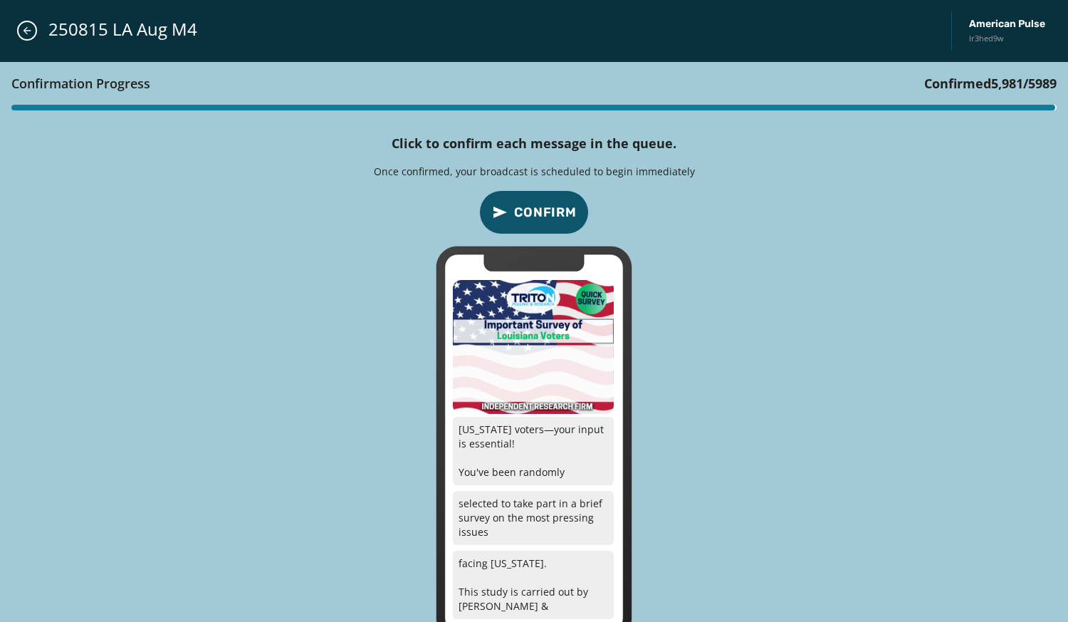
click at [563, 209] on span "Confirm" at bounding box center [545, 212] width 63 height 20
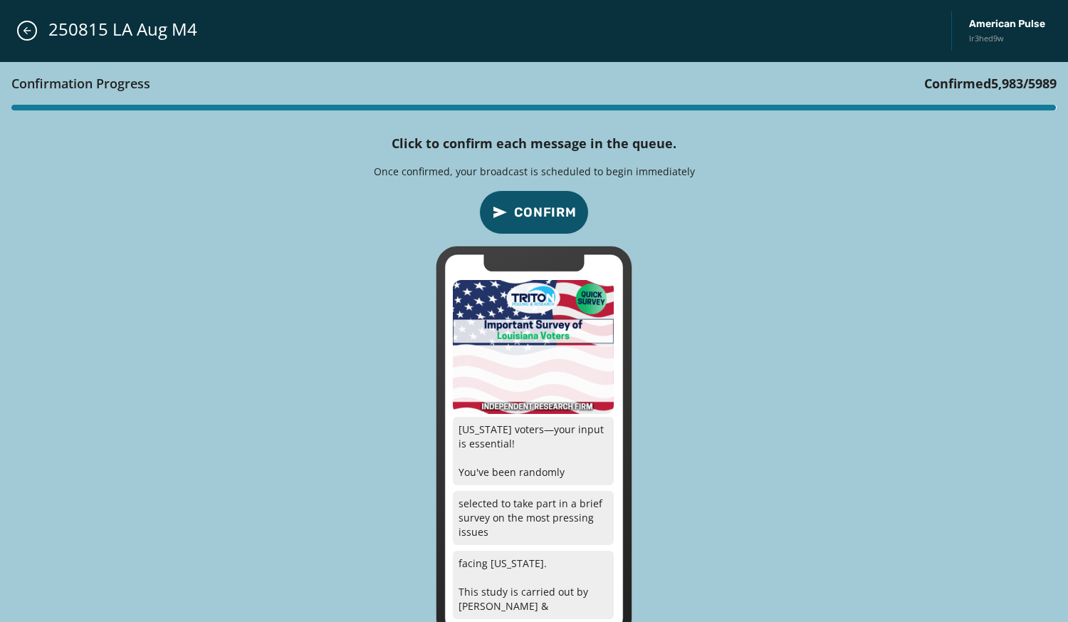
click at [563, 209] on span "Confirm" at bounding box center [545, 212] width 63 height 20
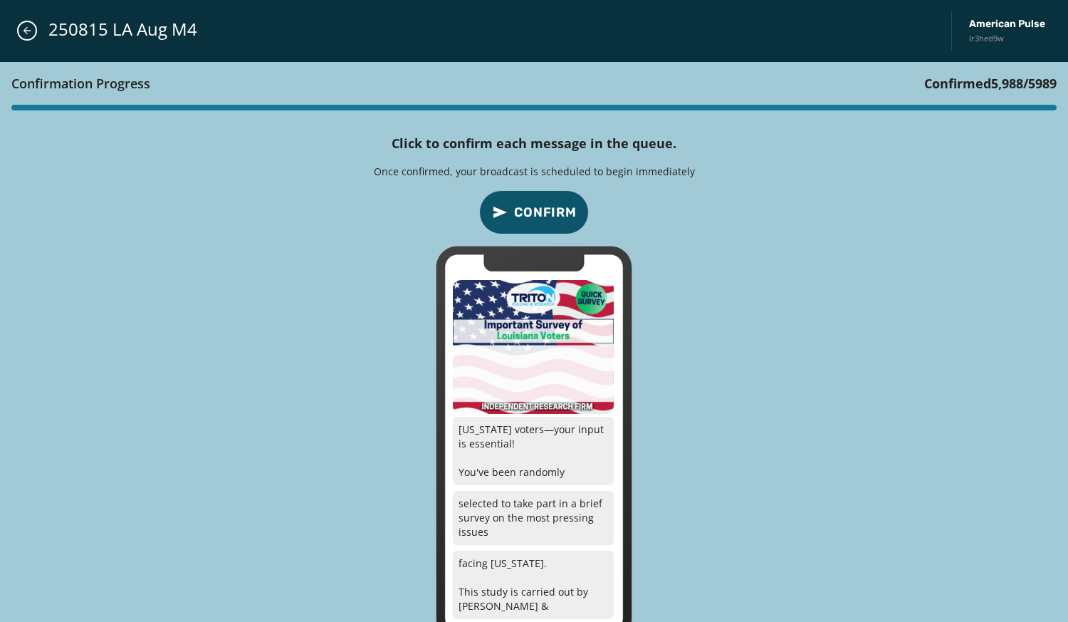
click at [563, 209] on span "Confirm" at bounding box center [545, 212] width 63 height 20
drag, startPoint x: 212, startPoint y: 80, endPoint x: 233, endPoint y: 100, distance: 28.2
click at [233, 100] on div "Confirmation Progress Confirmed 5,989 / 5989" at bounding box center [534, 92] width 1068 height 60
click at [533, 197] on button "Confirm" at bounding box center [534, 212] width 110 height 44
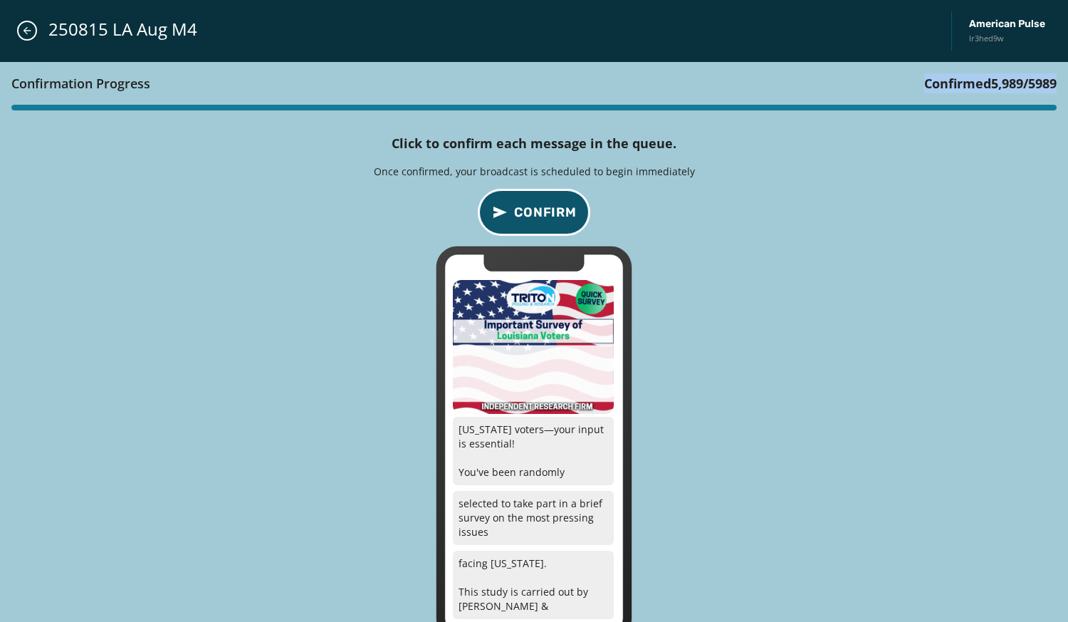
click at [533, 197] on button "Confirm" at bounding box center [534, 212] width 110 height 44
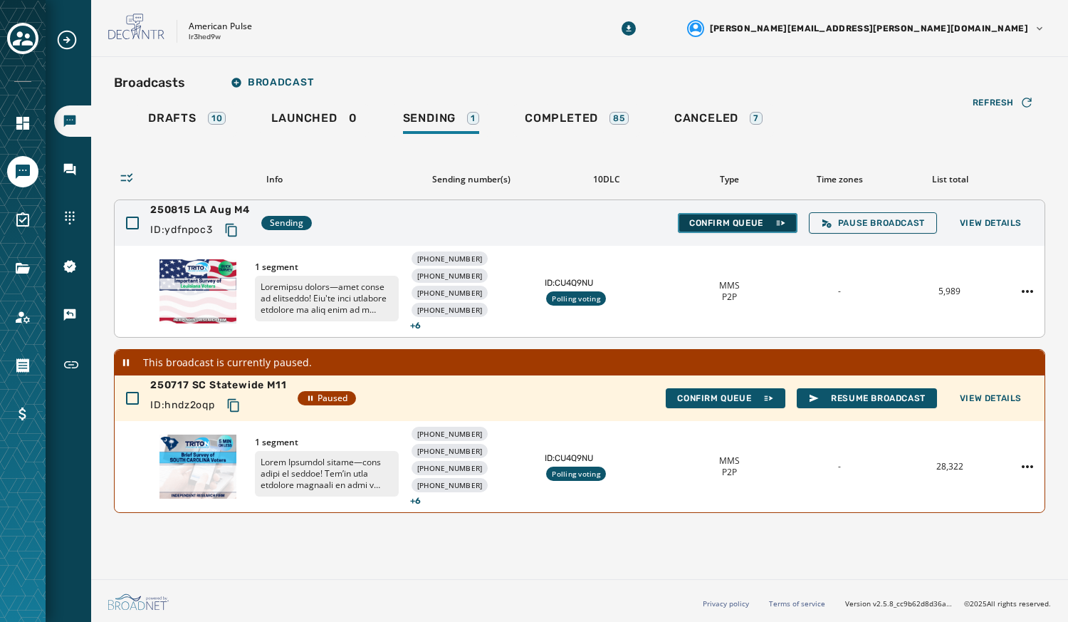
click at [719, 221] on span "Confirm Queue" at bounding box center [737, 222] width 97 height 11
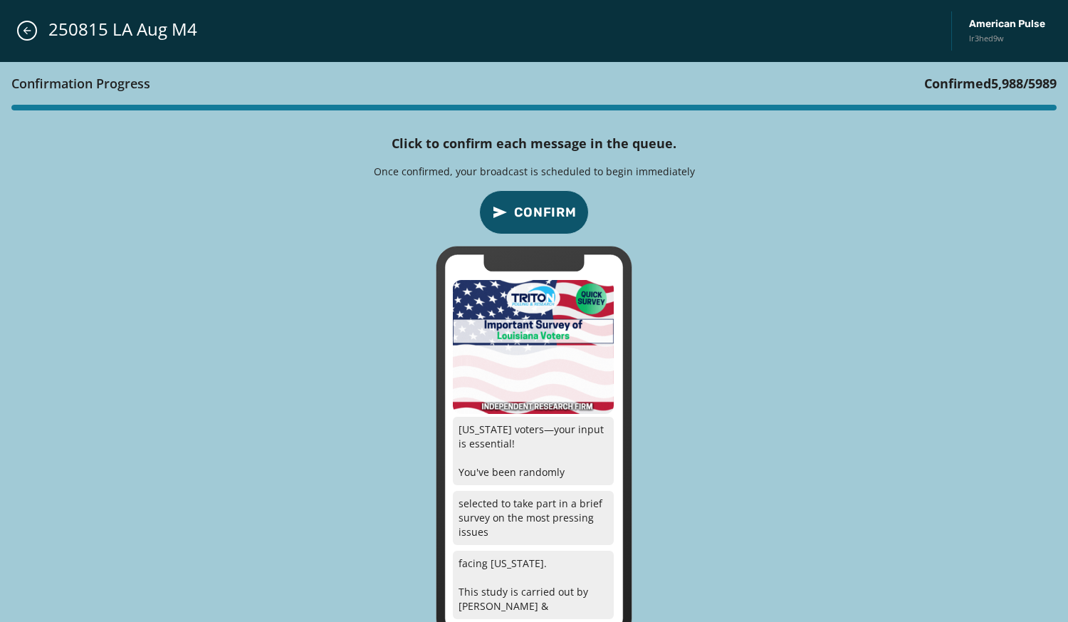
click at [519, 189] on div "Confirmation Progress Confirmed 5,988 / 5989 Click to confirm each message in t…" at bounding box center [534, 350] width 1068 height 577
click at [535, 216] on span "Confirm" at bounding box center [545, 212] width 63 height 20
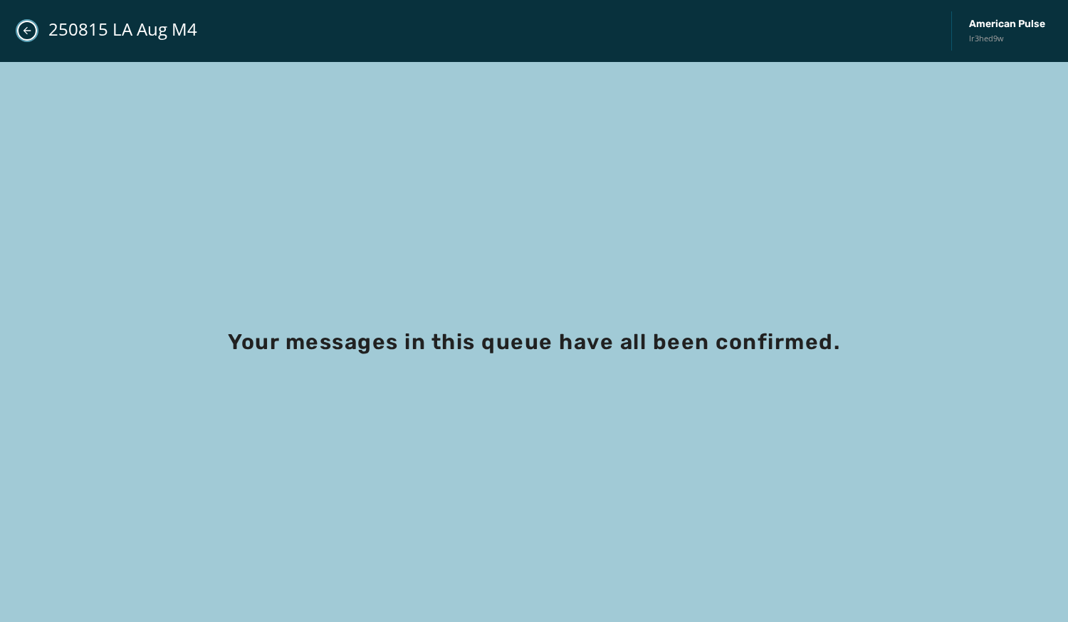
click at [29, 36] on icon "Close admin drawer" at bounding box center [26, 30] width 11 height 11
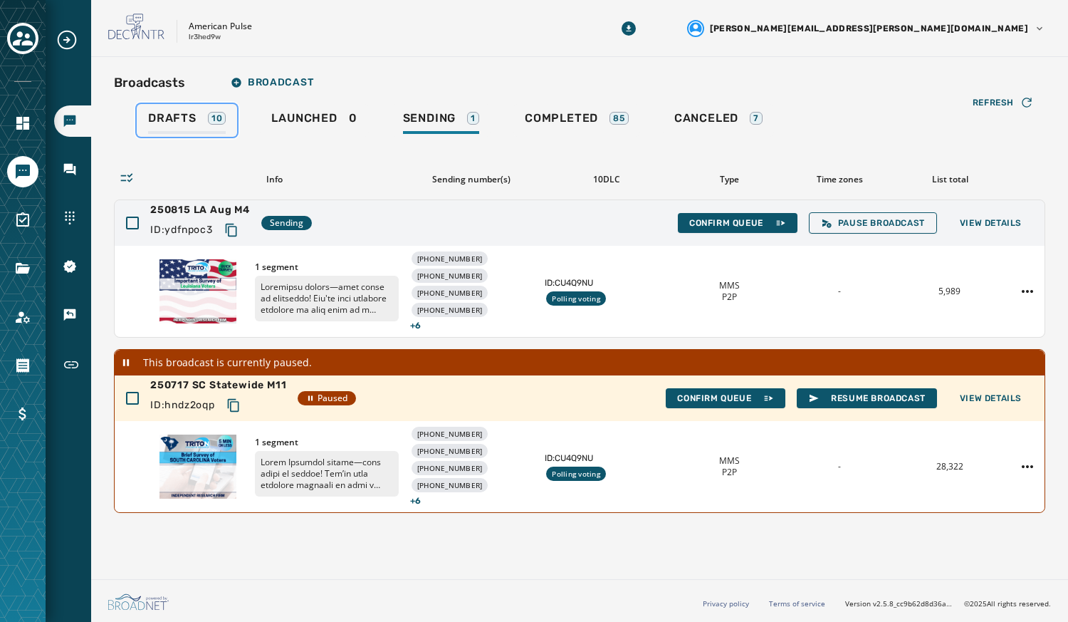
click at [174, 136] on link "Drafts 10" at bounding box center [187, 120] width 100 height 33
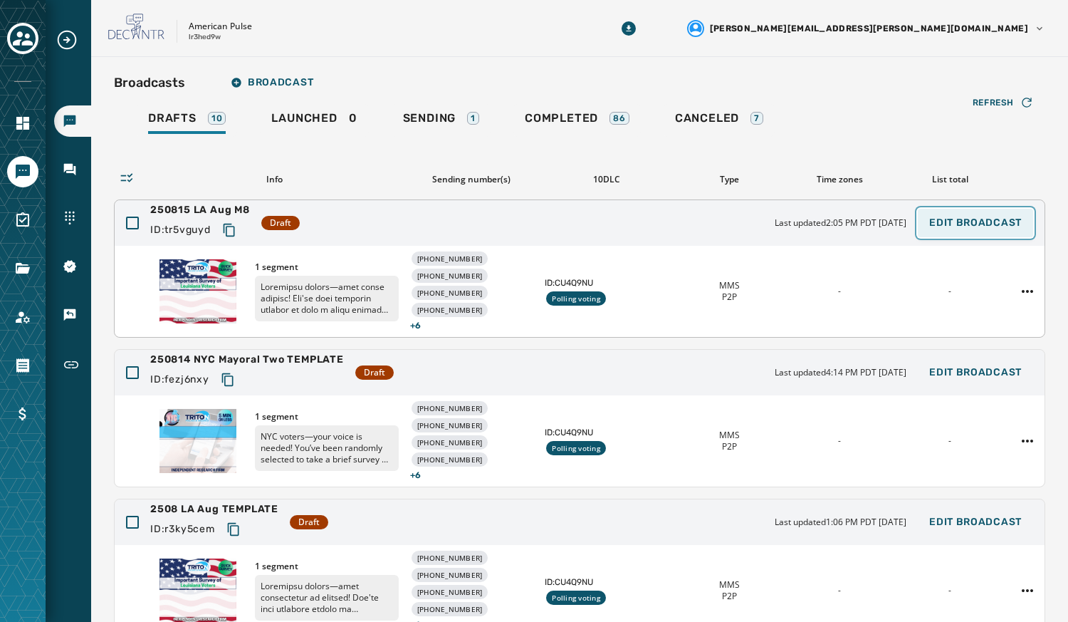
click at [841, 224] on span "Edit Broadcast" at bounding box center [975, 222] width 93 height 11
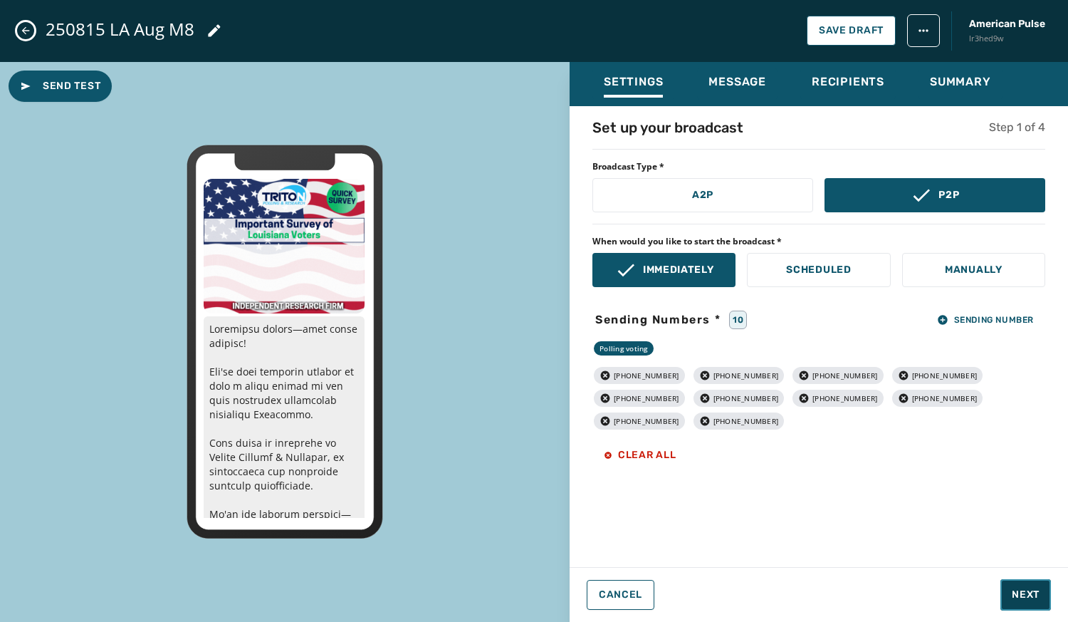
click at [841, 586] on button "Next" at bounding box center [1025, 594] width 51 height 31
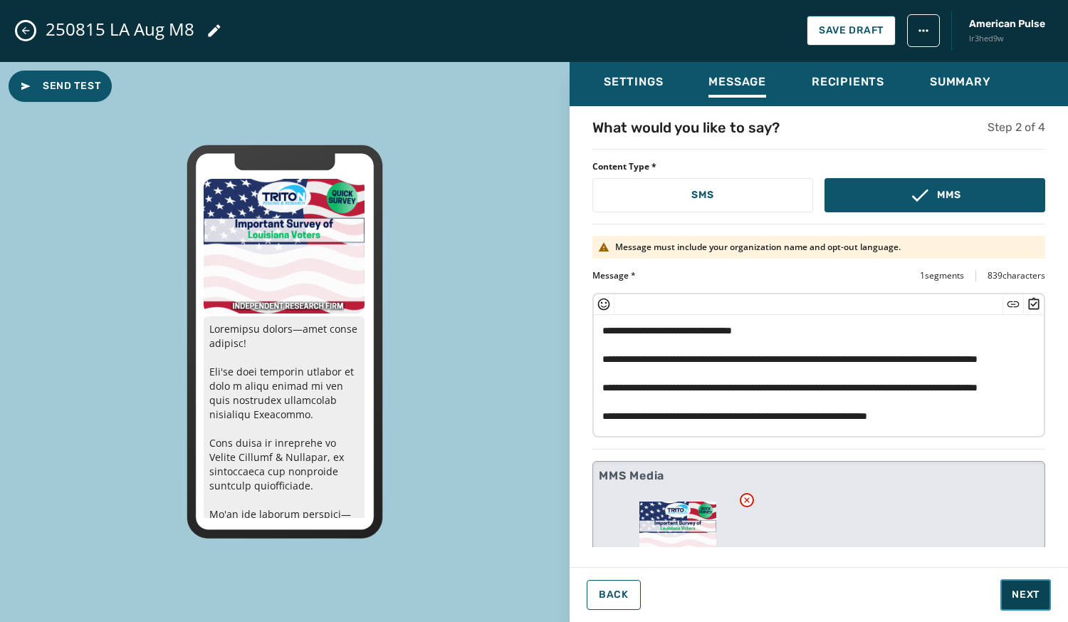
click at [841, 585] on button "Next" at bounding box center [1025, 594] width 51 height 31
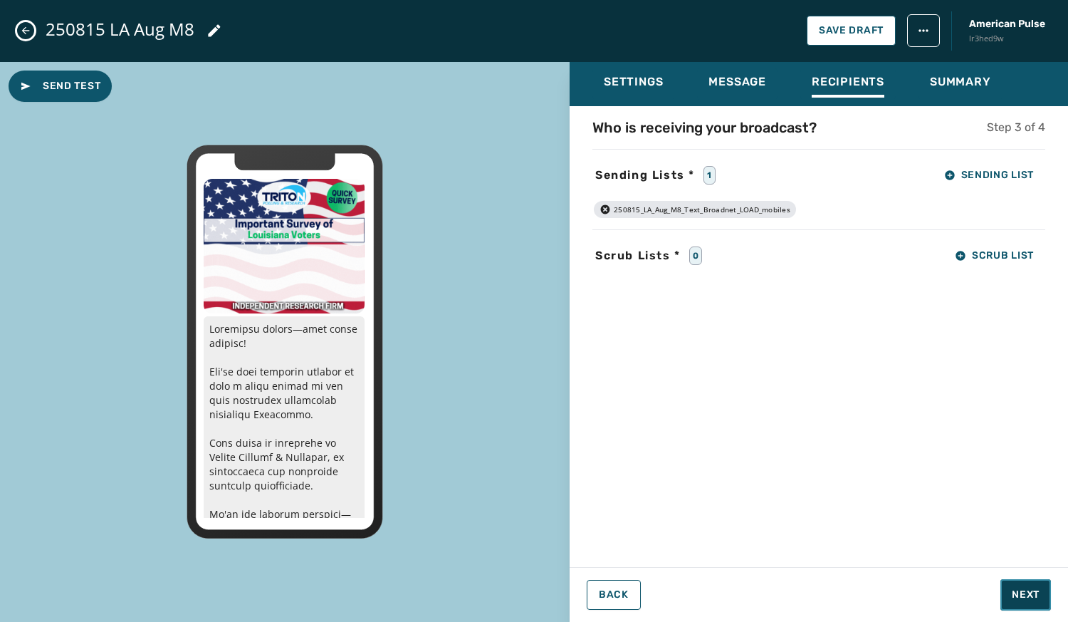
click at [841, 585] on button "Next" at bounding box center [1025, 594] width 51 height 31
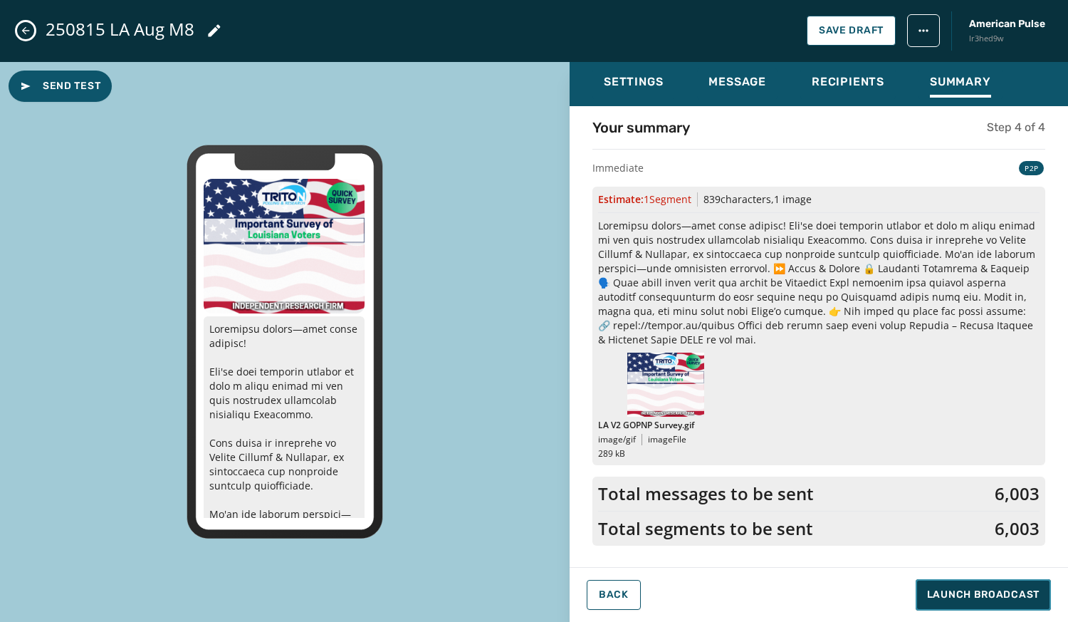
click at [841, 585] on button "Launch Broadcast" at bounding box center [983, 594] width 135 height 31
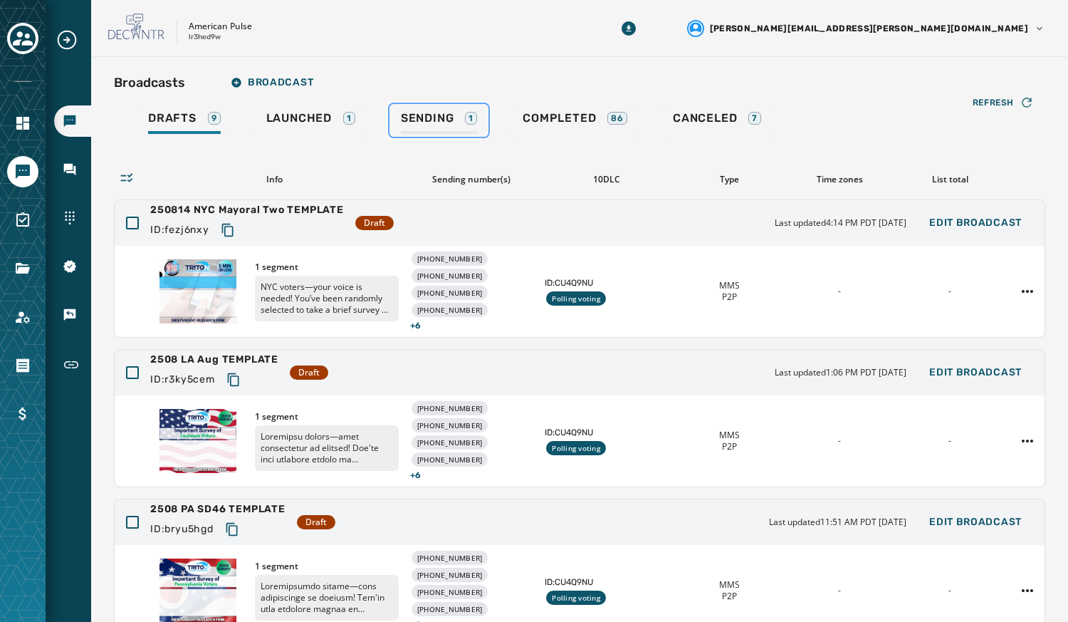
click at [427, 113] on span "Sending" at bounding box center [427, 118] width 53 height 14
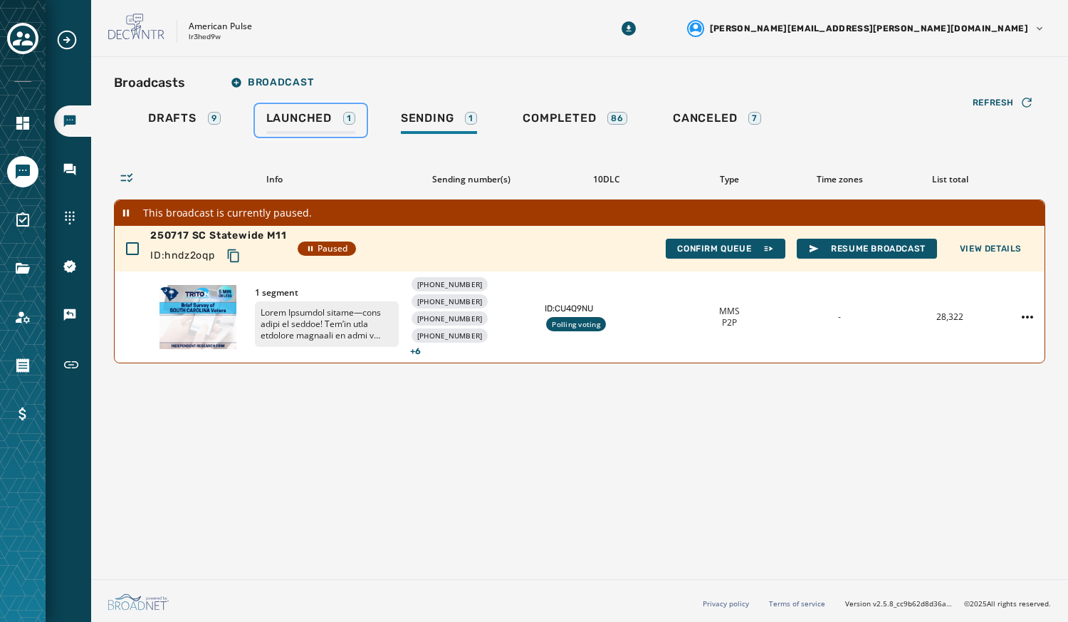
click at [309, 117] on span "Launched" at bounding box center [299, 118] width 66 height 14
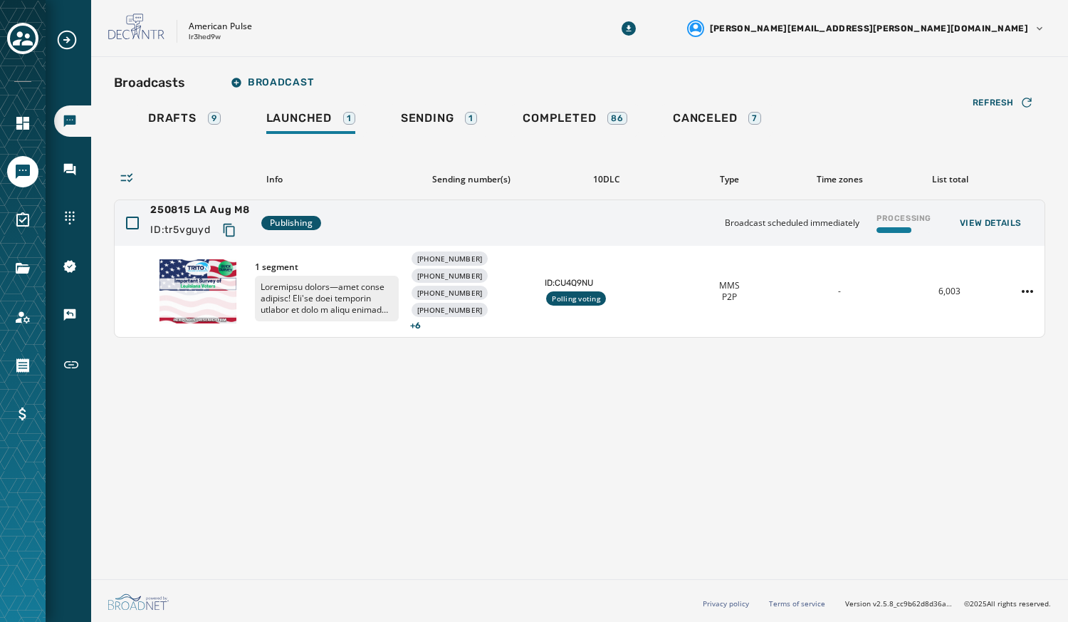
click at [665, 414] on div "Broadcasts Broadcast Drafts 9 Launched 1 Sending 1 Completed 86 Canceled 7 Refr…" at bounding box center [579, 315] width 977 height 516
click at [430, 114] on span "Sending" at bounding box center [427, 118] width 53 height 14
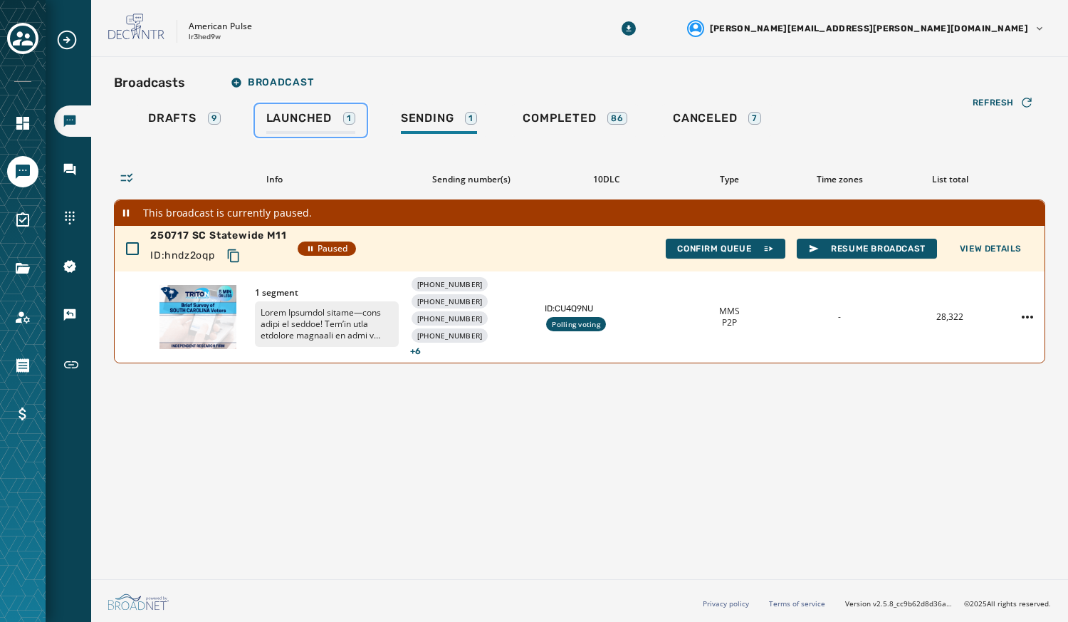
click at [291, 111] on span "Launched" at bounding box center [299, 118] width 66 height 14
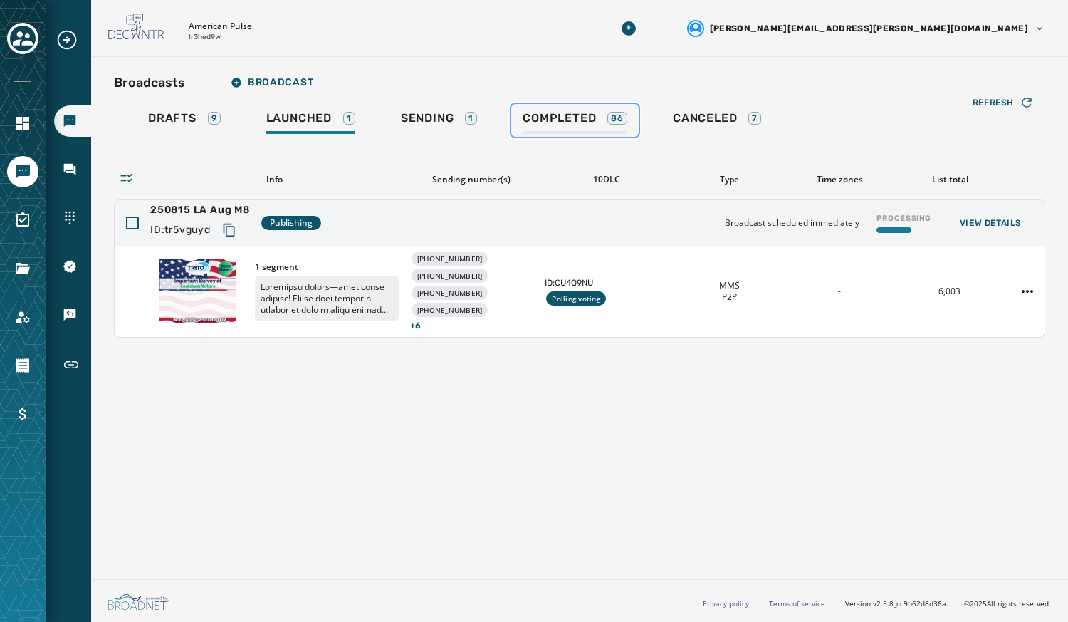
click at [557, 113] on span "Completed" at bounding box center [559, 118] width 73 height 14
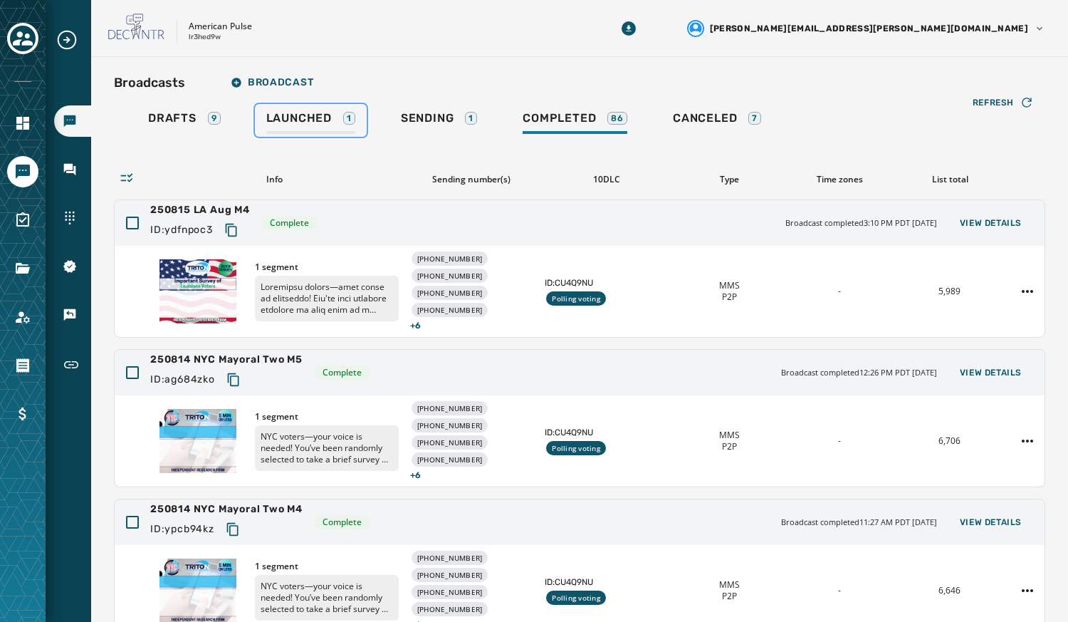
click at [313, 118] on span "Launched" at bounding box center [299, 118] width 66 height 14
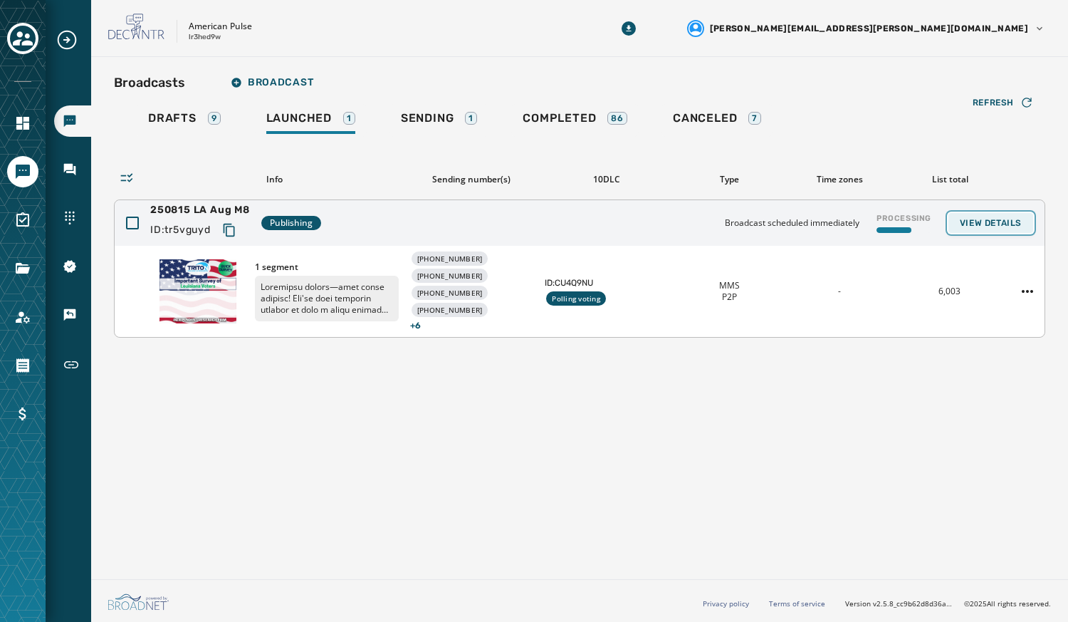
click at [988, 219] on span "View Details" at bounding box center [991, 222] width 62 height 11
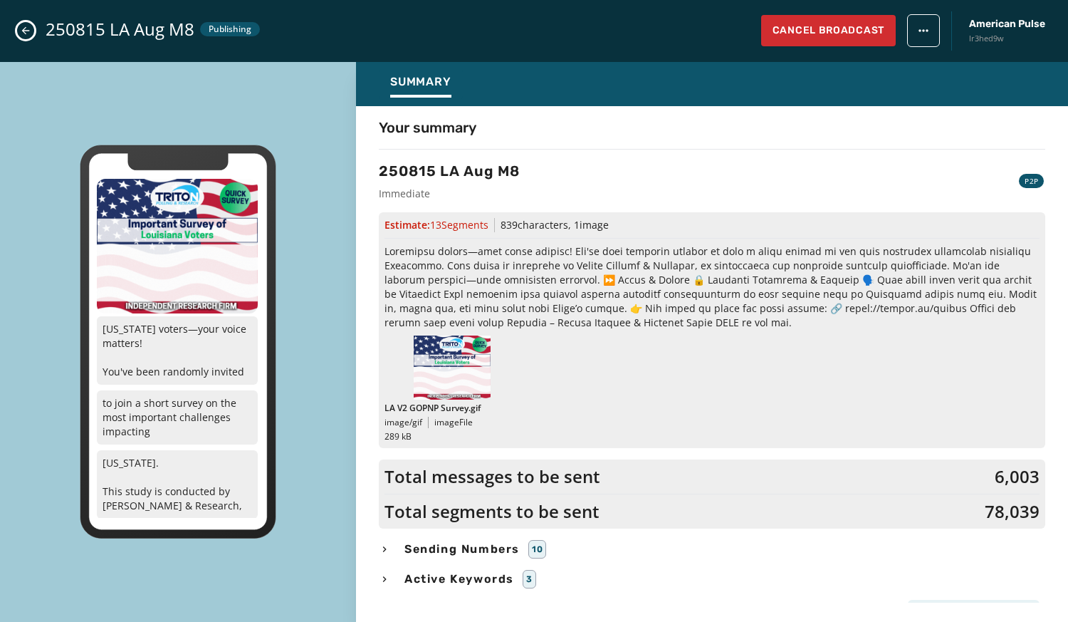
click at [26, 33] on icon "Close admin drawer" at bounding box center [26, 31] width 8 height 8
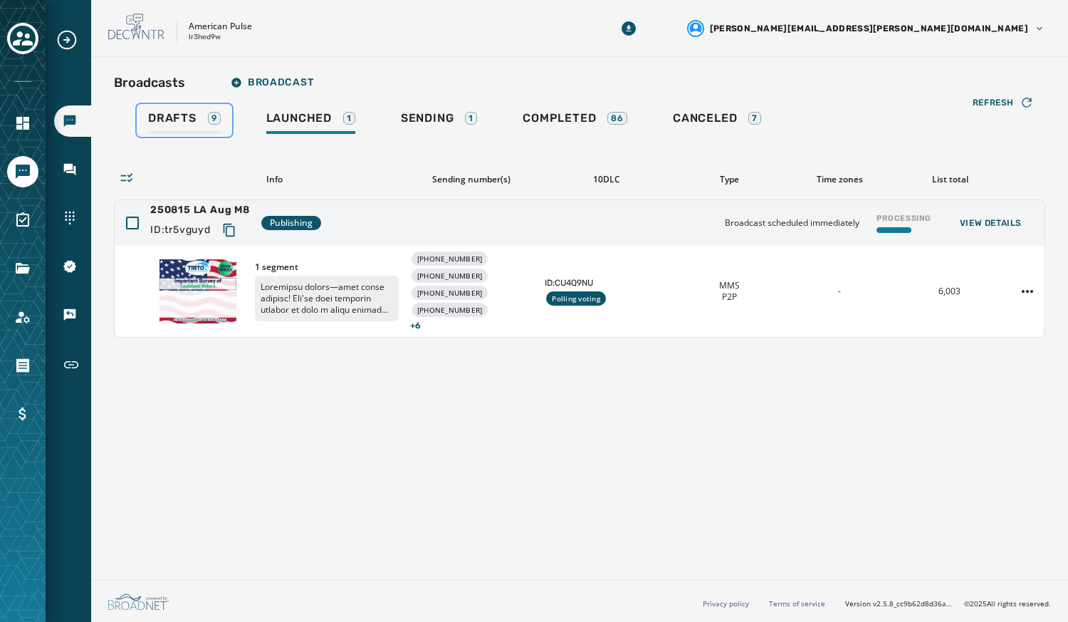
click at [180, 121] on span "Drafts" at bounding box center [172, 118] width 48 height 14
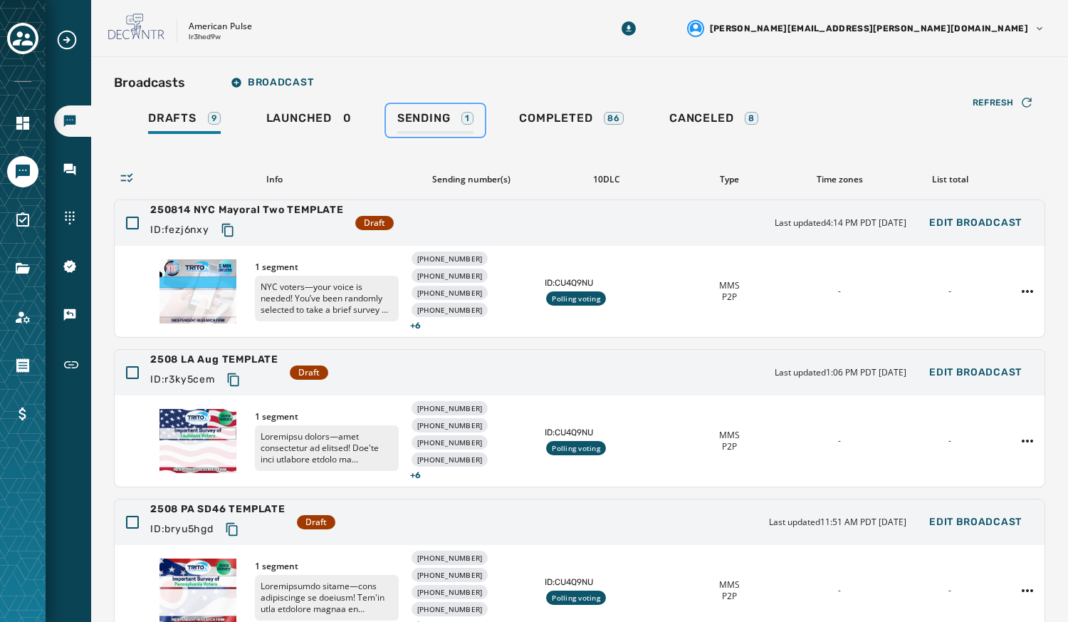
click at [436, 106] on link "Sending 1" at bounding box center [435, 120] width 99 height 33
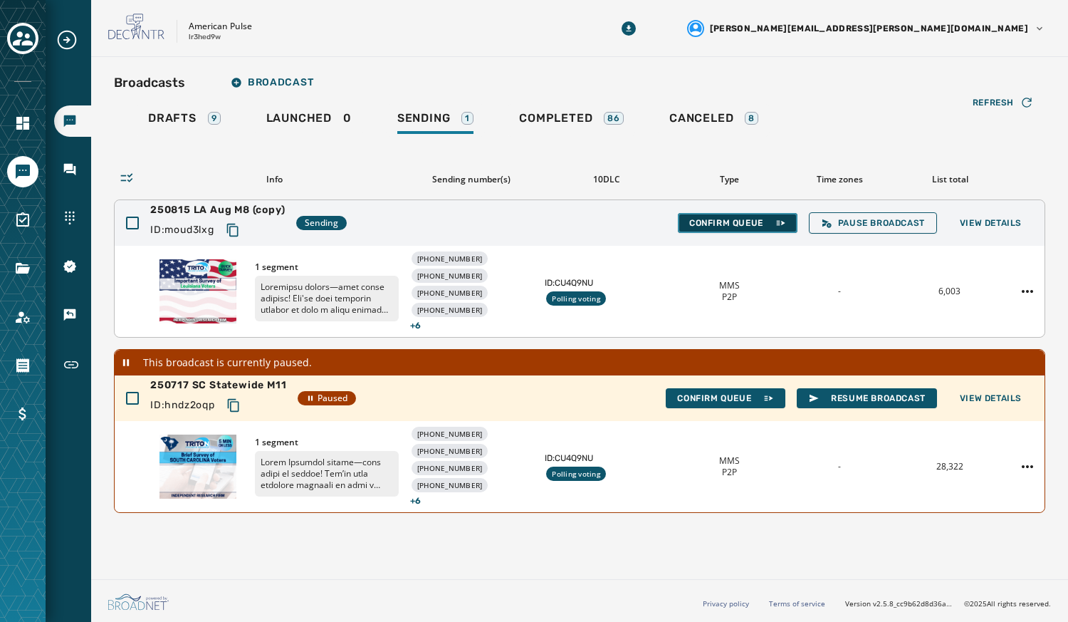
click at [736, 219] on span "Confirm Queue" at bounding box center [737, 222] width 97 height 11
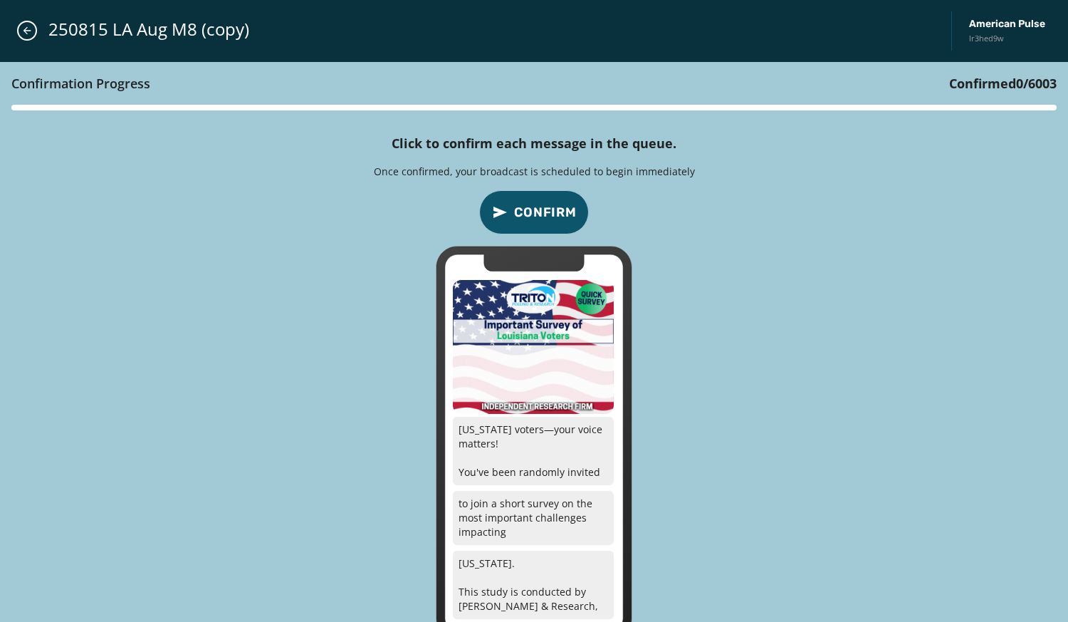
click at [507, 217] on icon "confirm-p2p-message-button" at bounding box center [499, 212] width 17 height 17
click at [523, 209] on span "Confirm" at bounding box center [545, 212] width 63 height 20
click at [517, 213] on span "Confirm" at bounding box center [545, 212] width 63 height 20
click at [531, 209] on span "Confirm" at bounding box center [545, 212] width 63 height 20
click at [534, 190] on button "Confirm" at bounding box center [534, 212] width 110 height 44
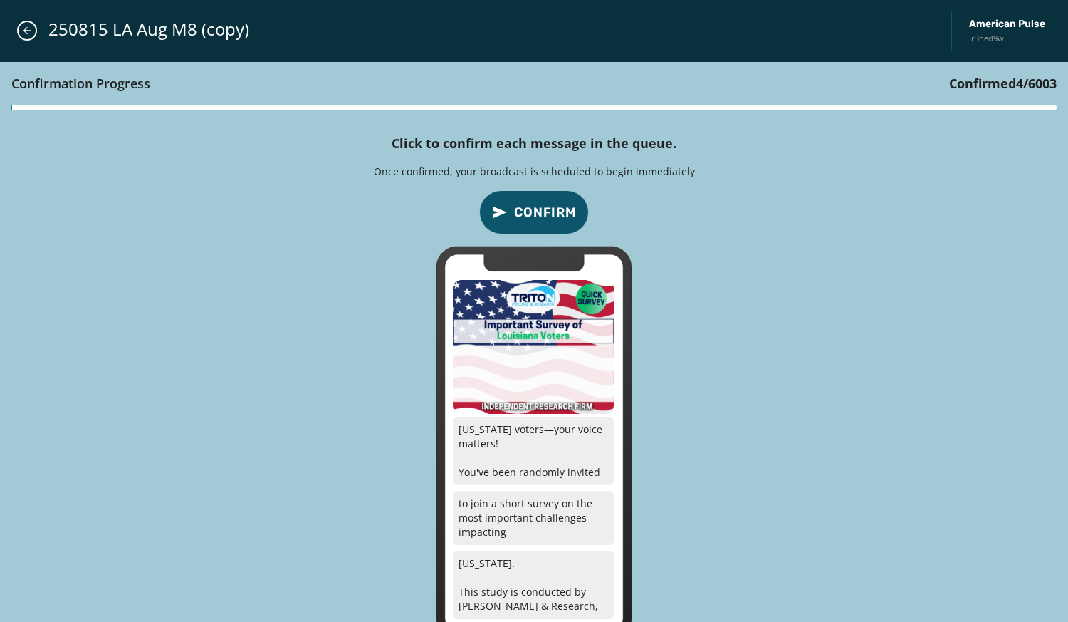
click at [536, 195] on button "Confirm" at bounding box center [534, 212] width 110 height 44
click at [538, 197] on button "Confirm" at bounding box center [534, 212] width 110 height 44
click at [526, 196] on button "Confirm" at bounding box center [534, 212] width 110 height 44
click at [545, 198] on button "Confirm" at bounding box center [534, 212] width 110 height 44
click at [538, 196] on button "Confirm" at bounding box center [534, 212] width 110 height 44
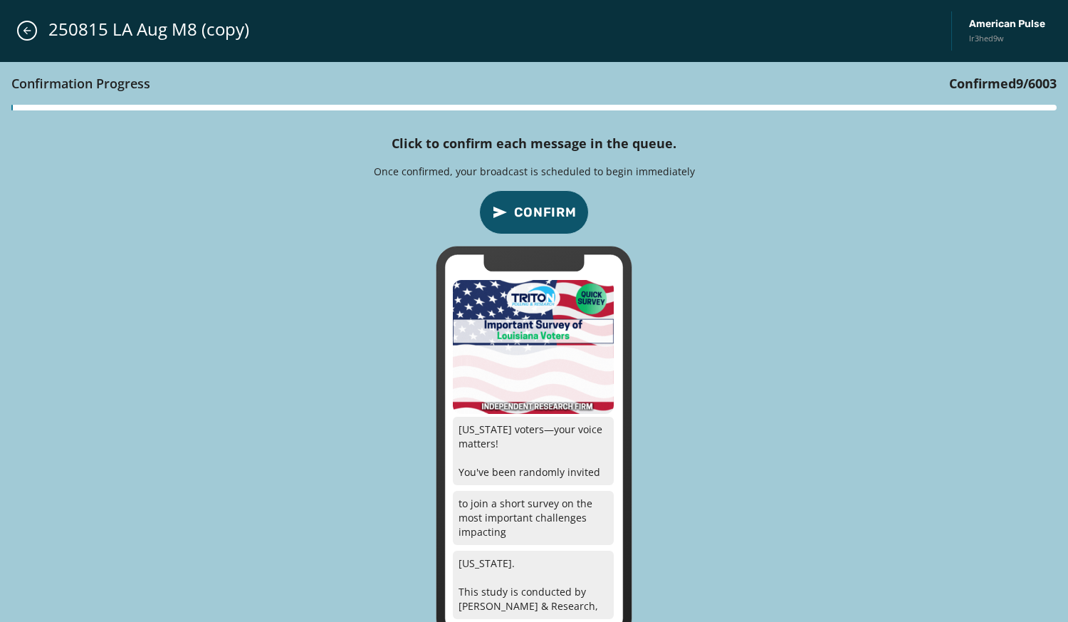
click at [523, 194] on button "Confirm" at bounding box center [534, 212] width 110 height 44
click at [533, 192] on button "Confirm" at bounding box center [534, 212] width 110 height 44
click at [536, 194] on button "Confirm" at bounding box center [534, 212] width 110 height 44
click at [528, 191] on button "Confirm" at bounding box center [534, 212] width 110 height 44
click at [521, 192] on button "Confirm" at bounding box center [534, 212] width 110 height 44
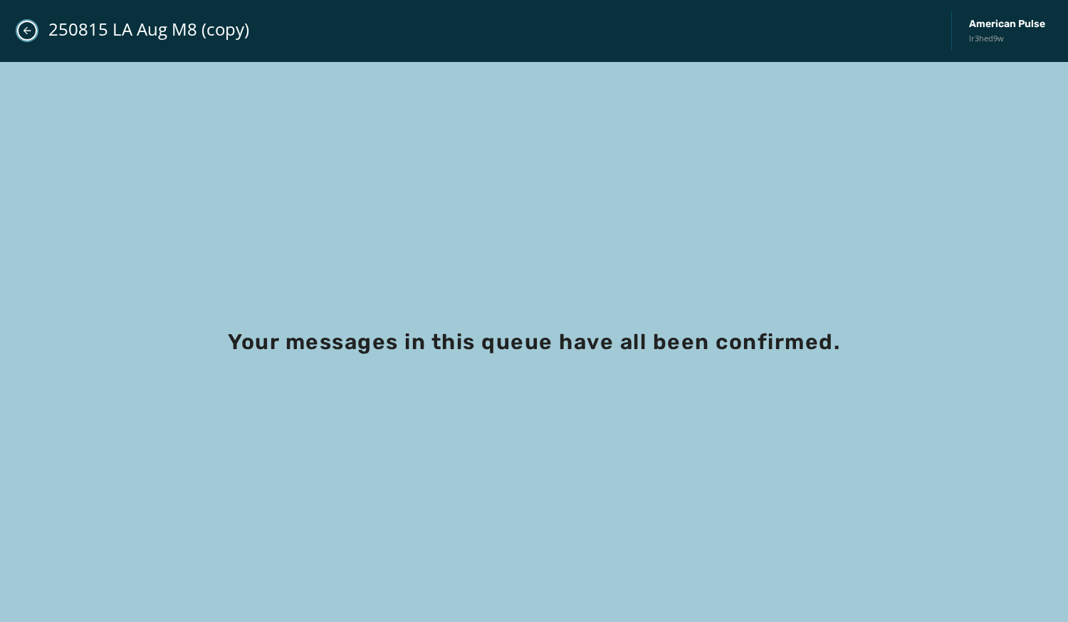
click at [27, 31] on icon "Close admin drawer" at bounding box center [27, 31] width 8 height 8
